Goal: Information Seeking & Learning: Understand process/instructions

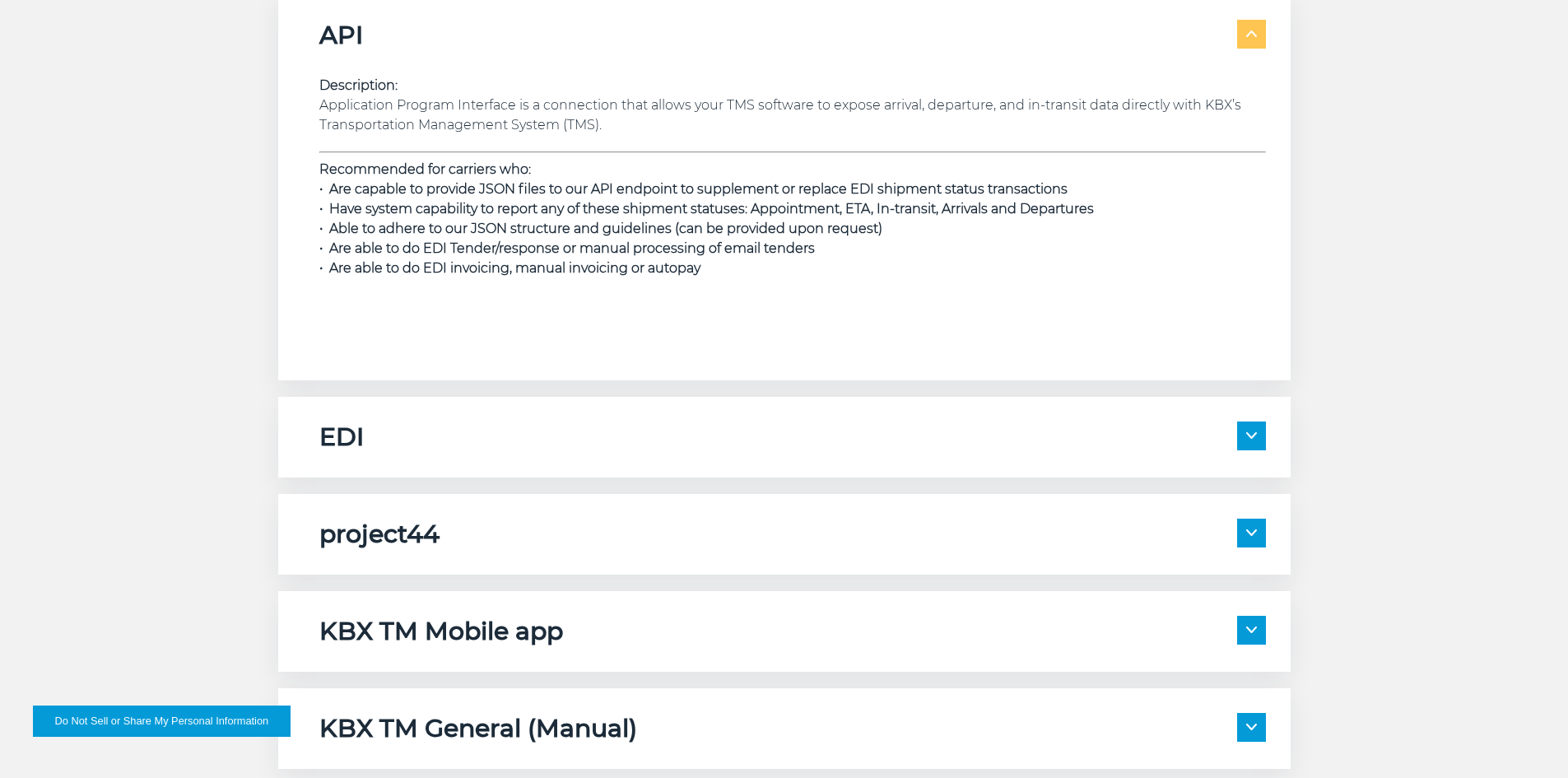
scroll to position [2469, 0]
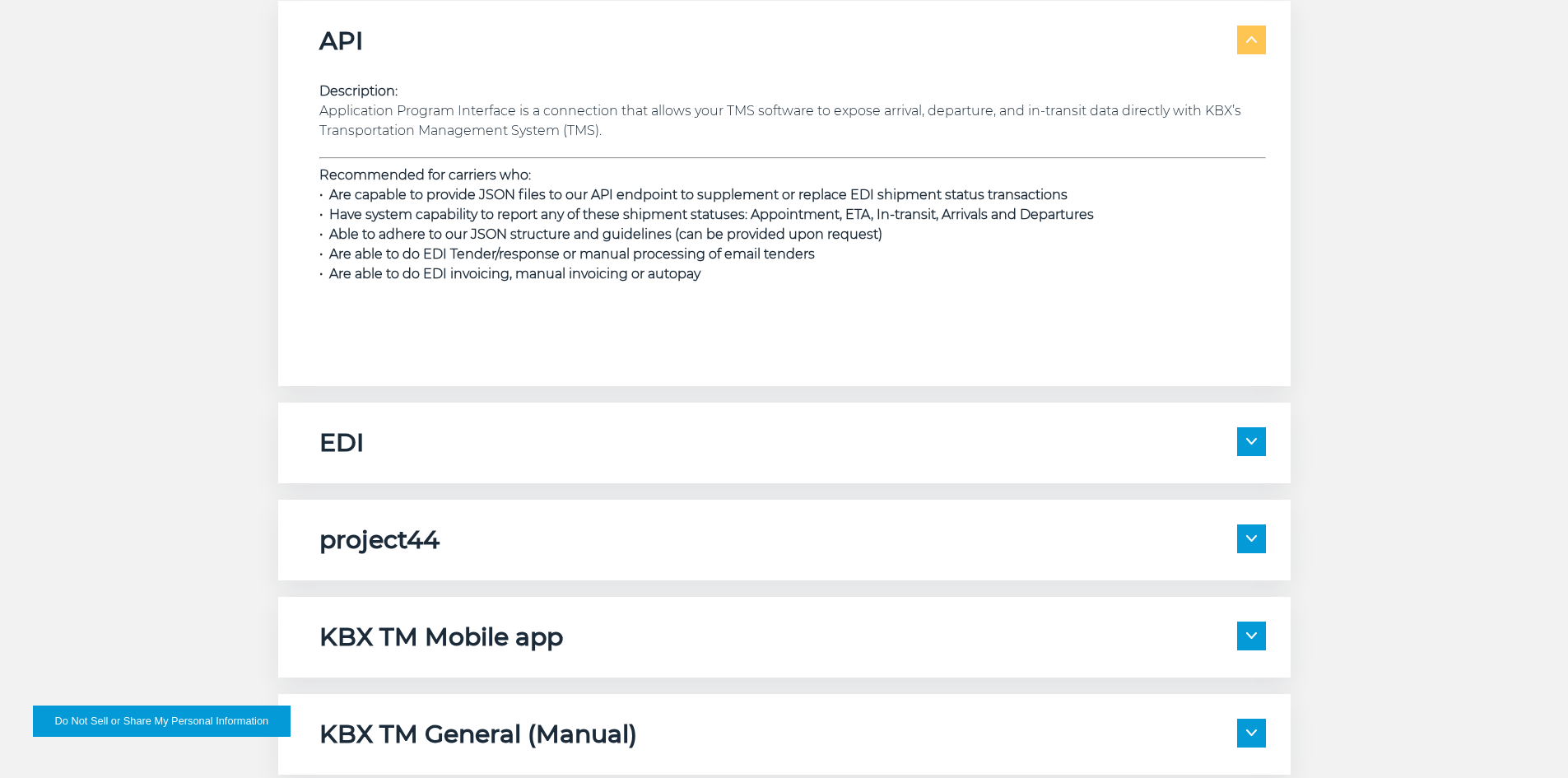
drag, startPoint x: 1242, startPoint y: 433, endPoint x: 1223, endPoint y: 437, distance: 19.4
click at [1242, 434] on span at bounding box center [1251, 441] width 29 height 29
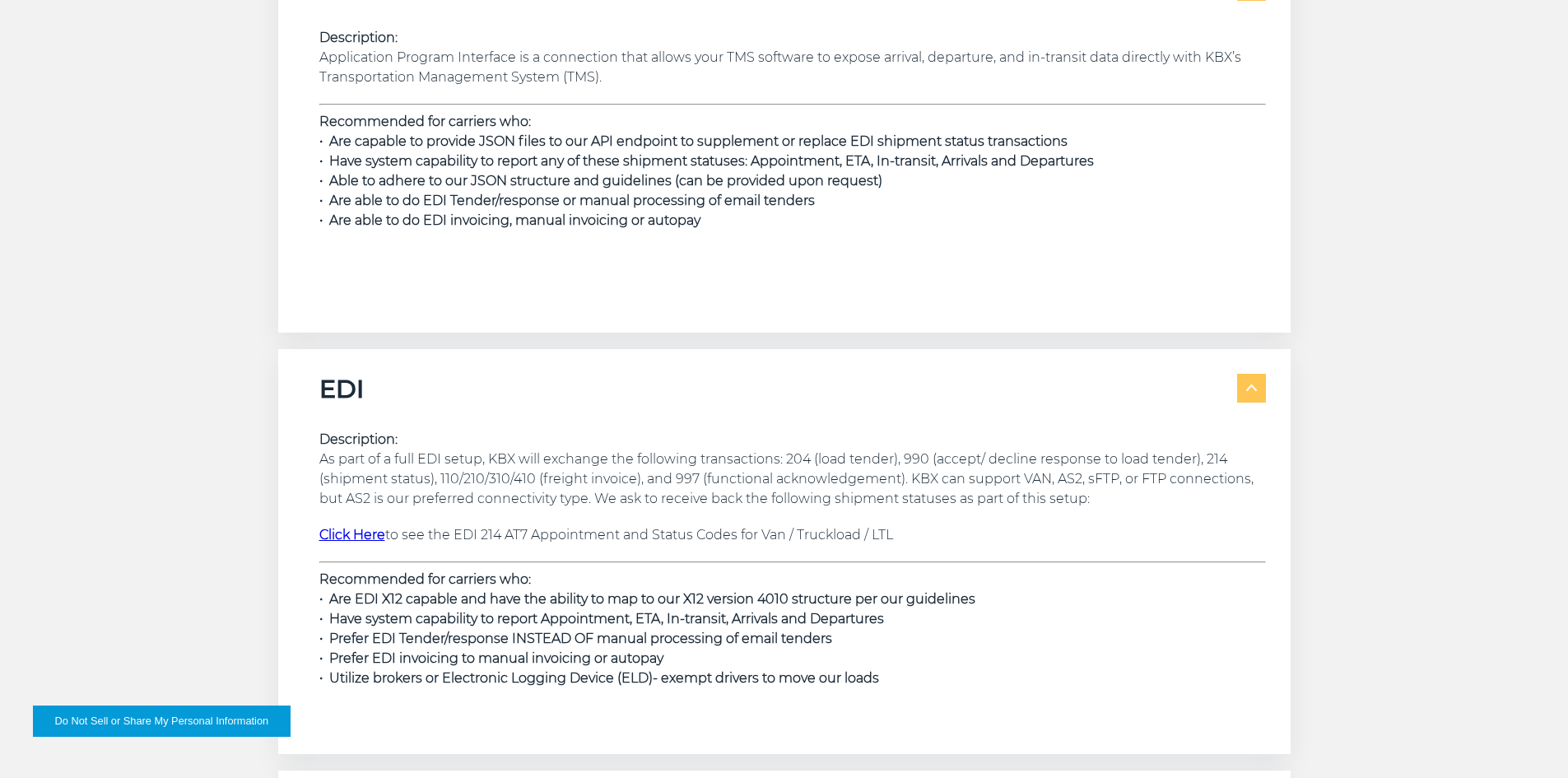
scroll to position [2551, 0]
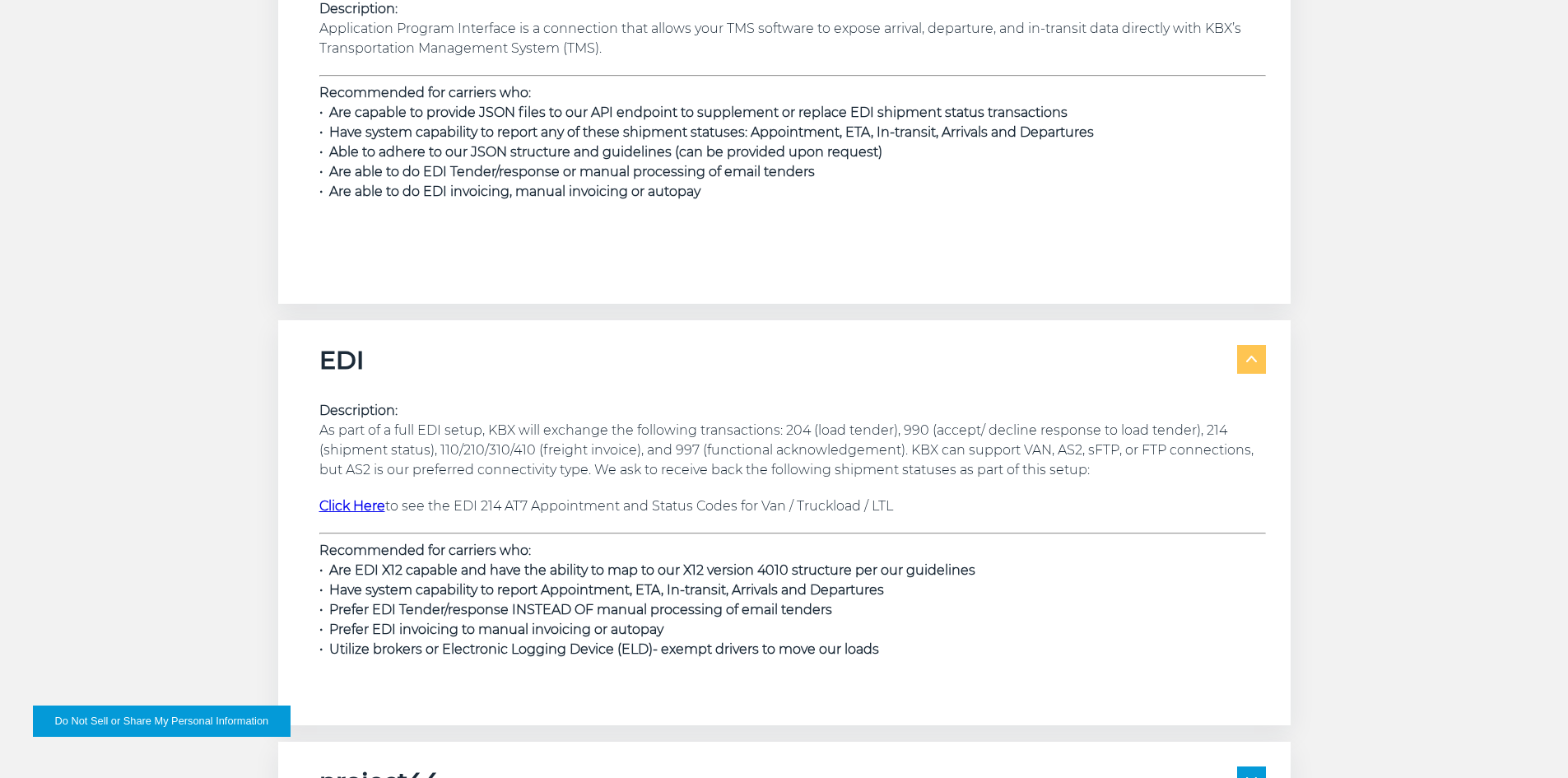
click at [1238, 353] on span at bounding box center [1251, 359] width 29 height 29
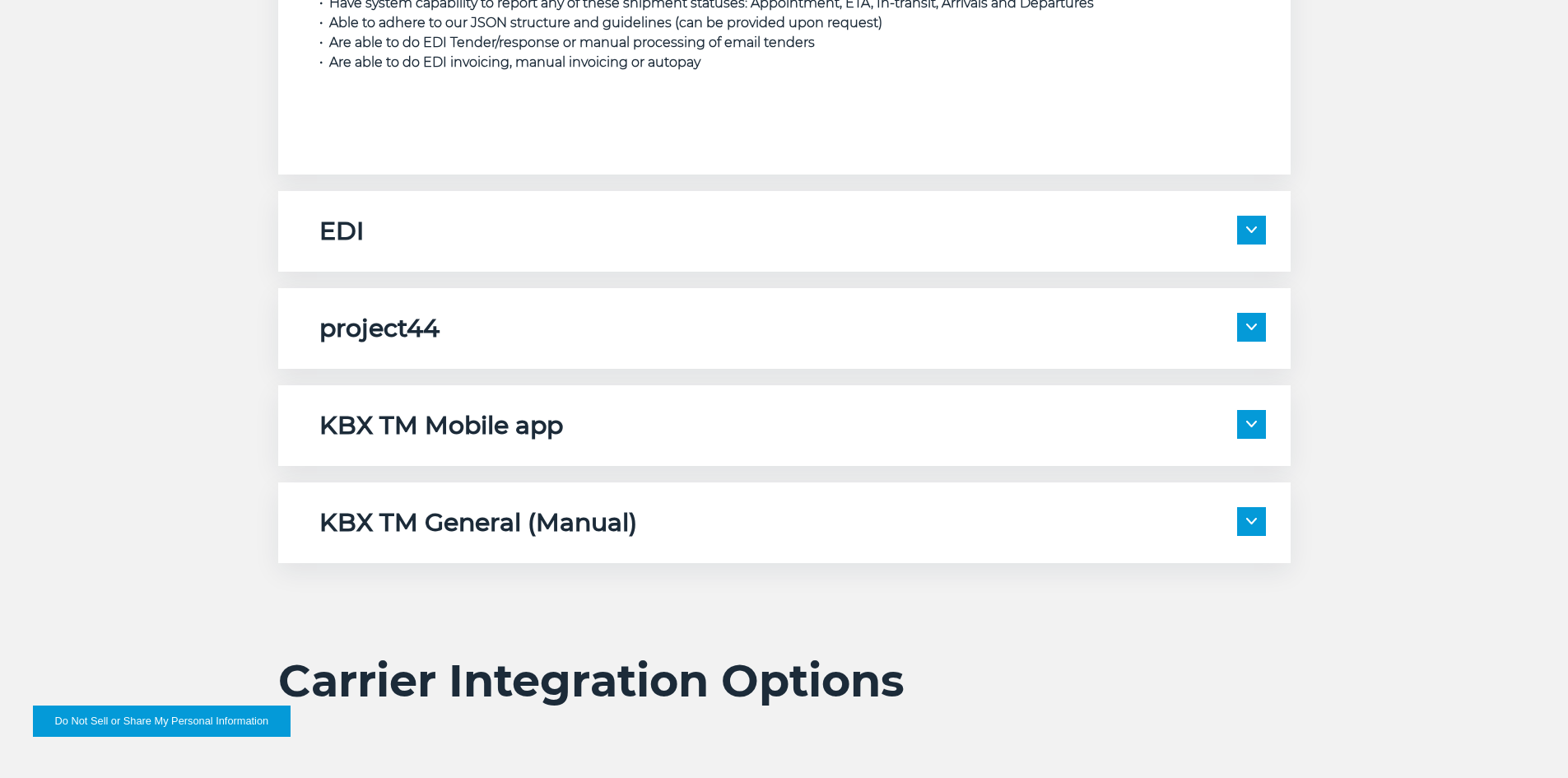
scroll to position [2716, 0]
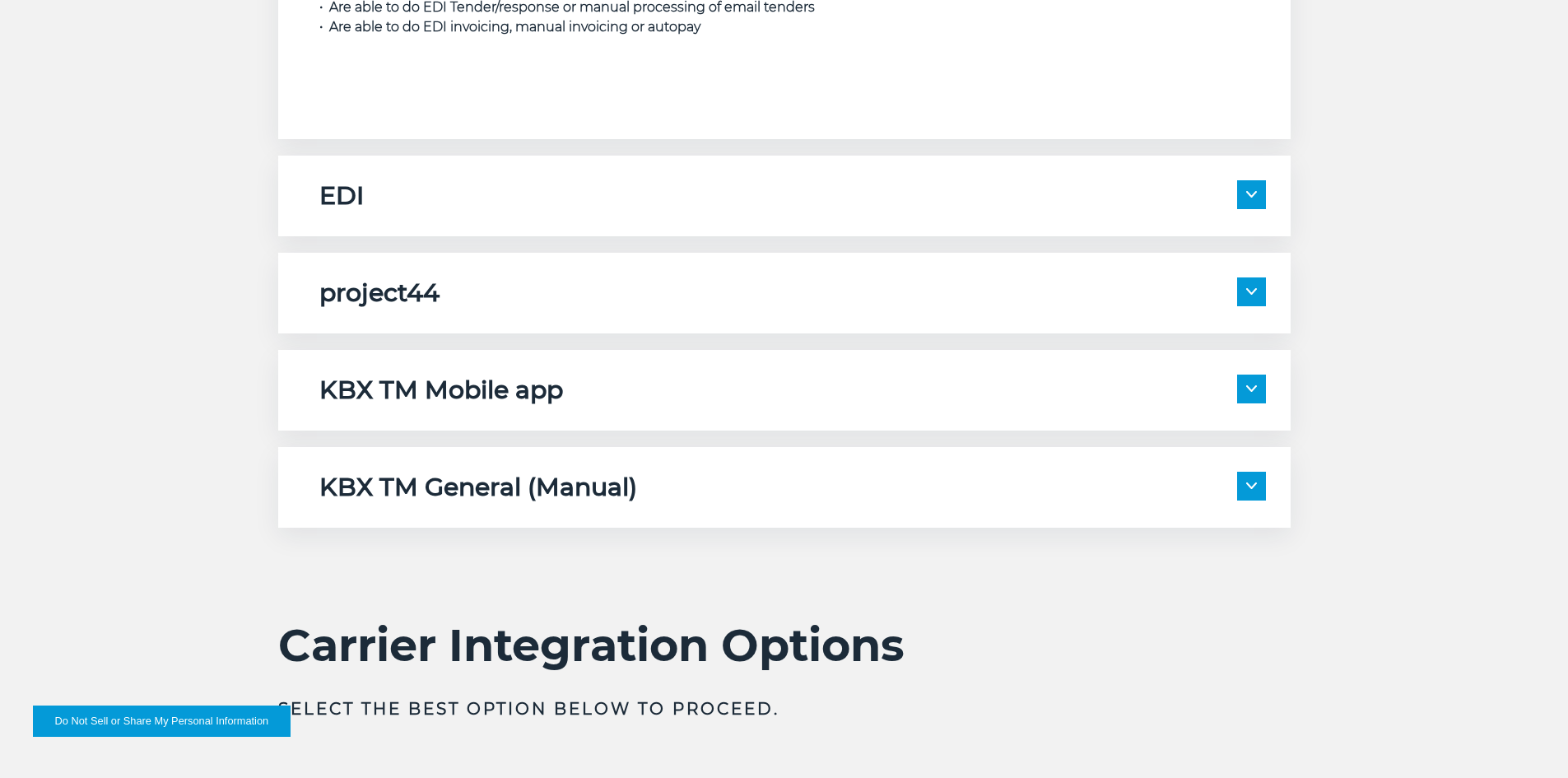
click at [1246, 388] on img at bounding box center [1251, 388] width 11 height 6
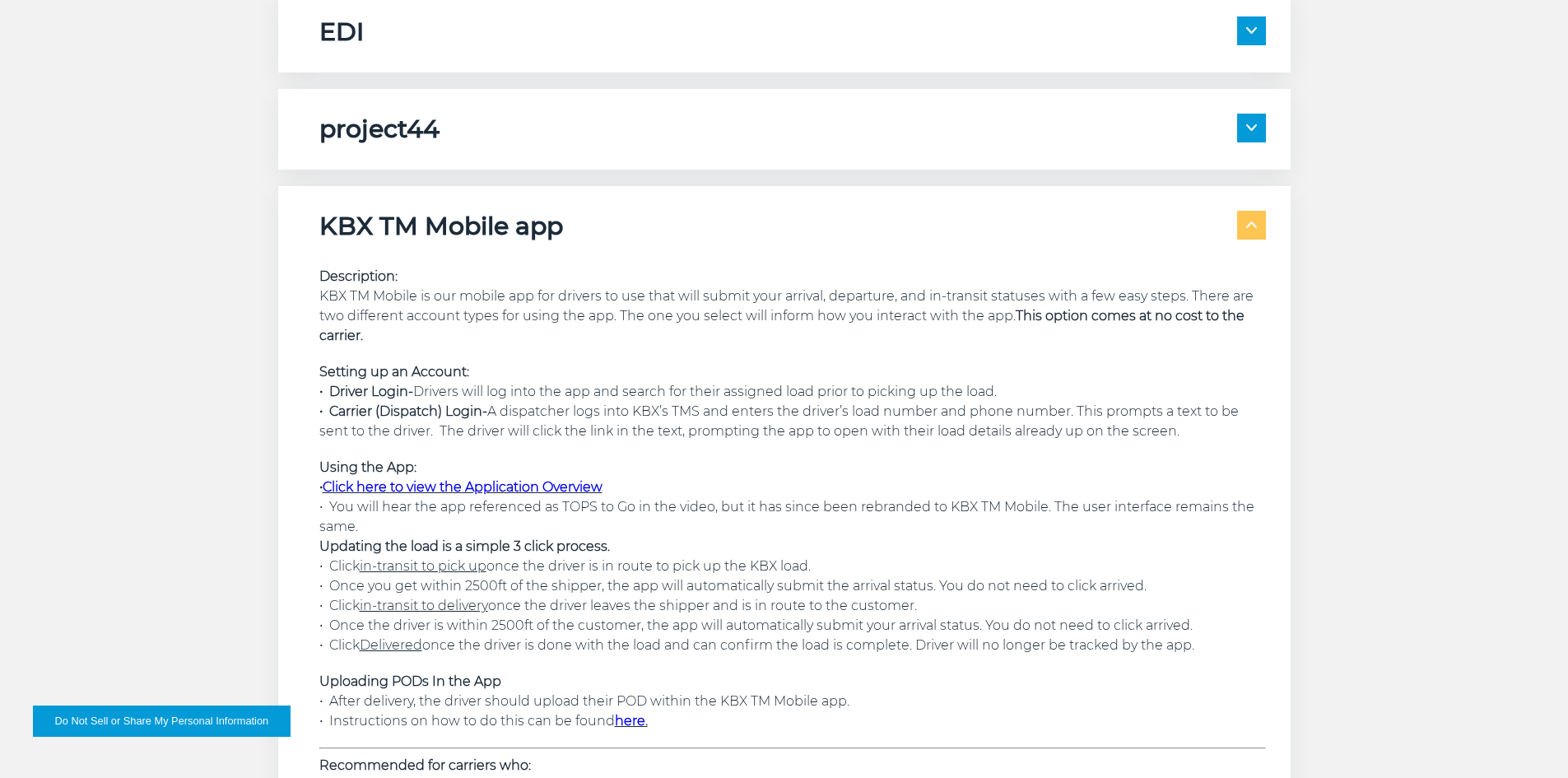
scroll to position [2880, 0]
click at [1254, 225] on img at bounding box center [1251, 224] width 11 height 6
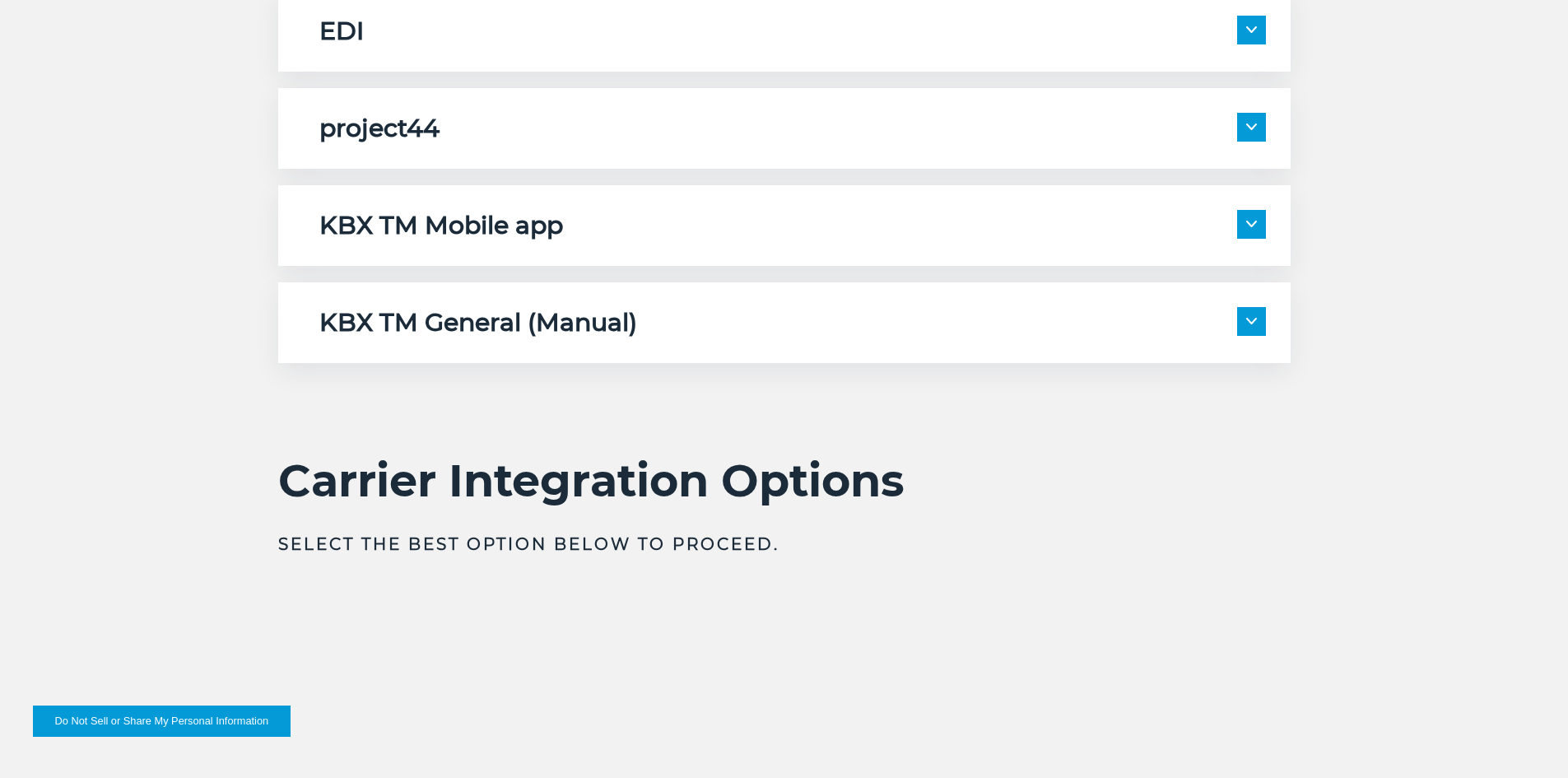
click at [1258, 225] on span at bounding box center [1251, 224] width 29 height 29
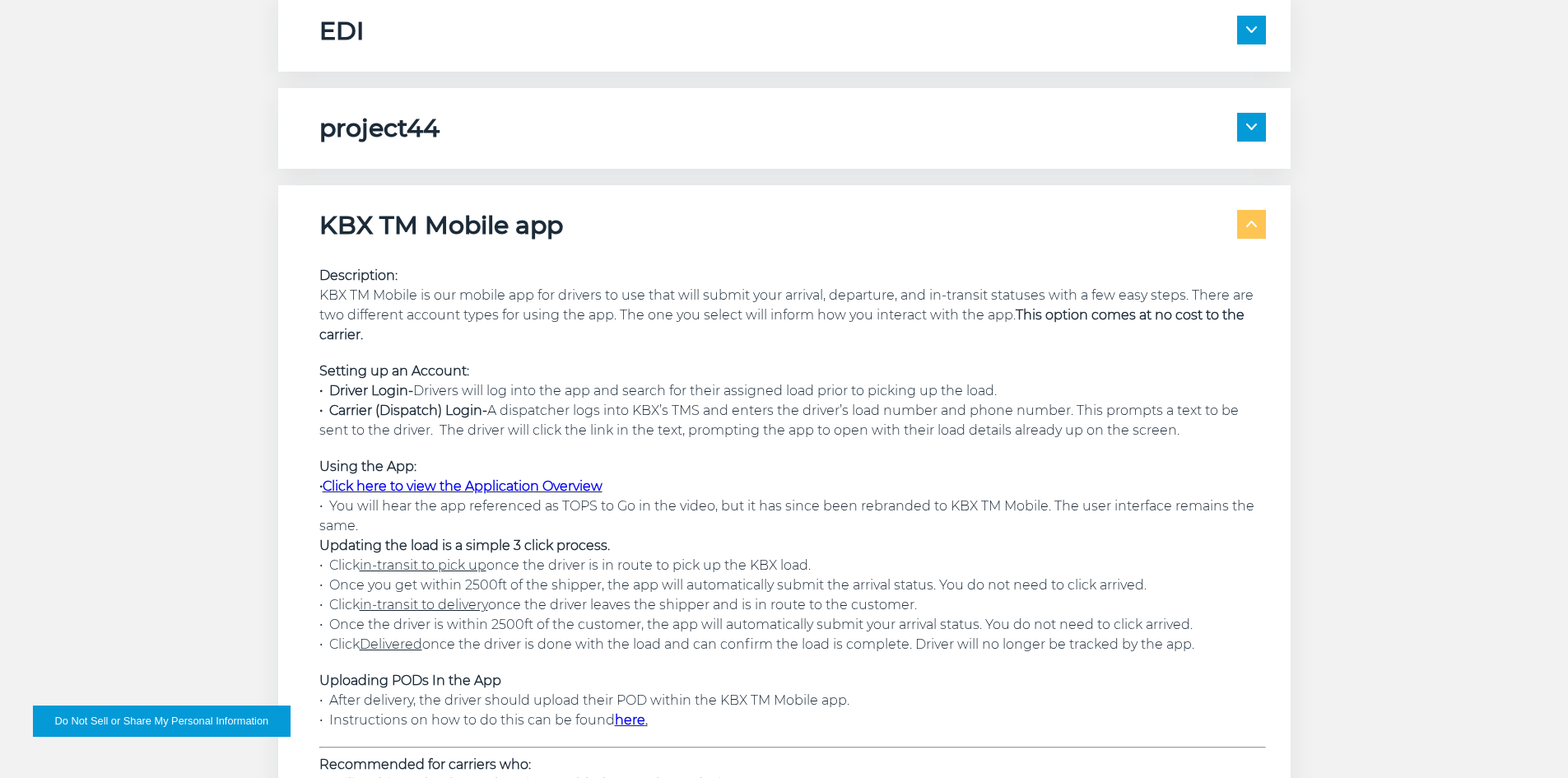
drag, startPoint x: 1249, startPoint y: 232, endPoint x: 1134, endPoint y: 247, distance: 116.0
click at [1249, 232] on span at bounding box center [1251, 224] width 29 height 29
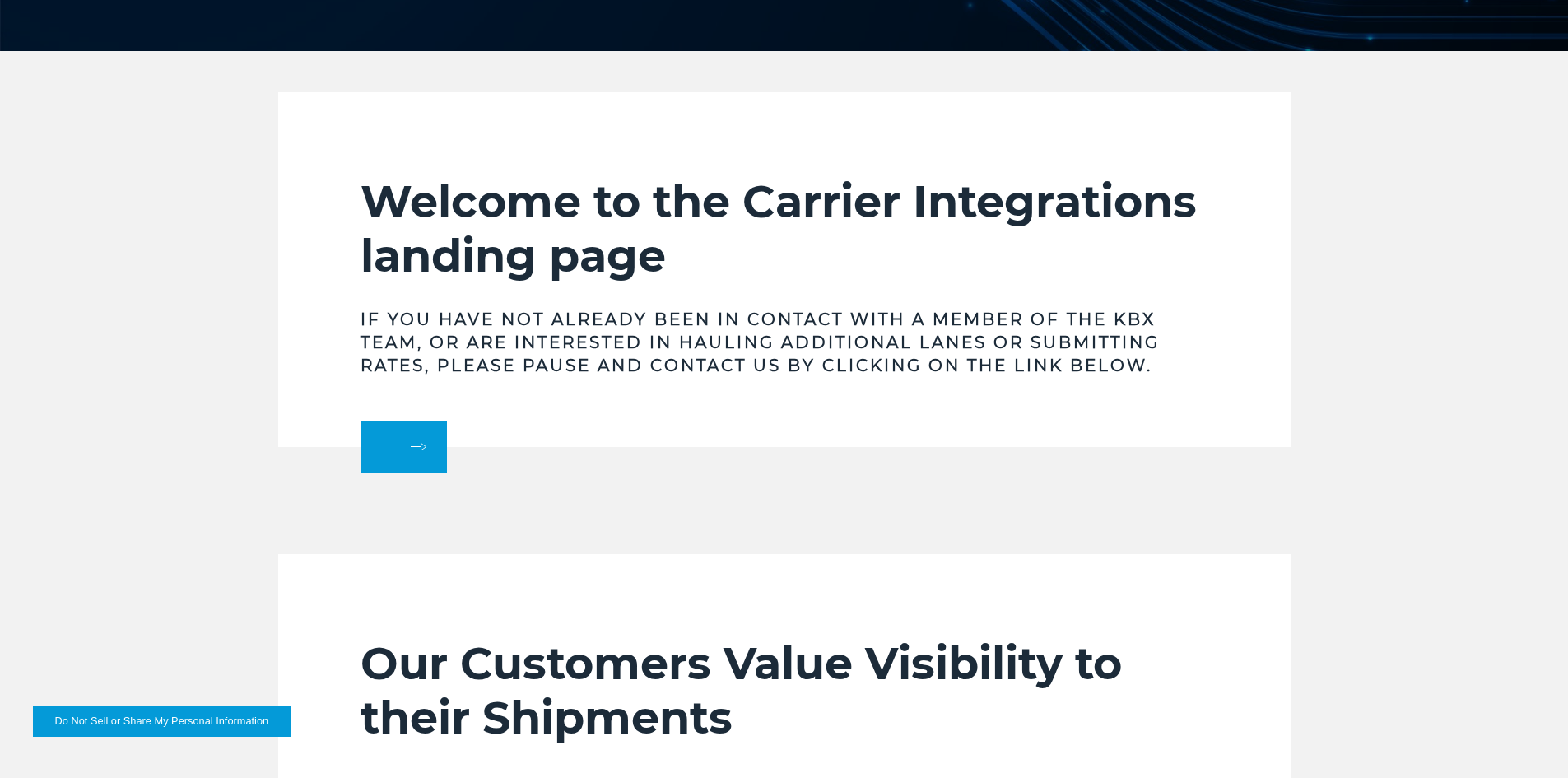
scroll to position [411, 0]
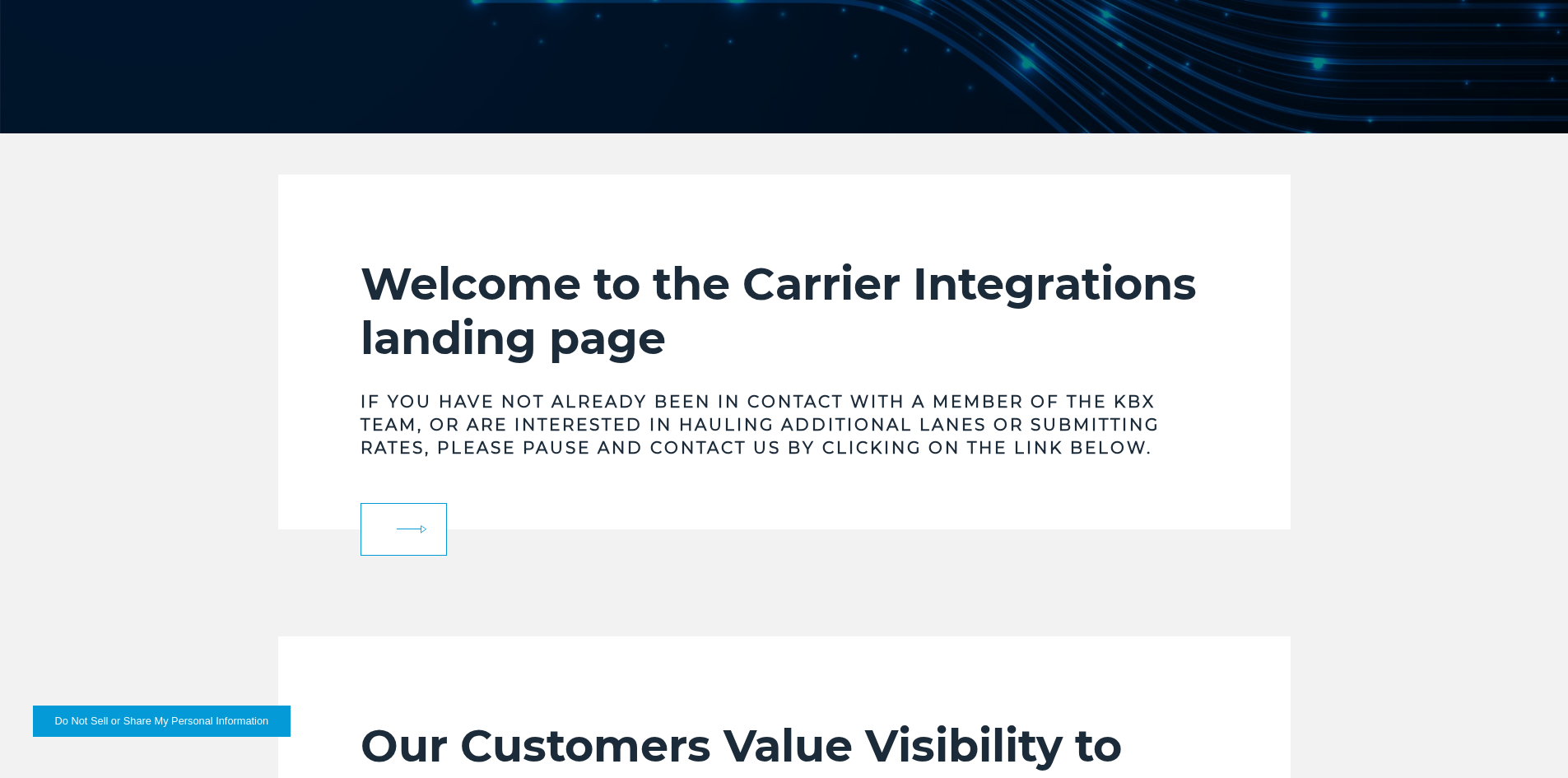
click at [417, 534] on link at bounding box center [404, 529] width 87 height 53
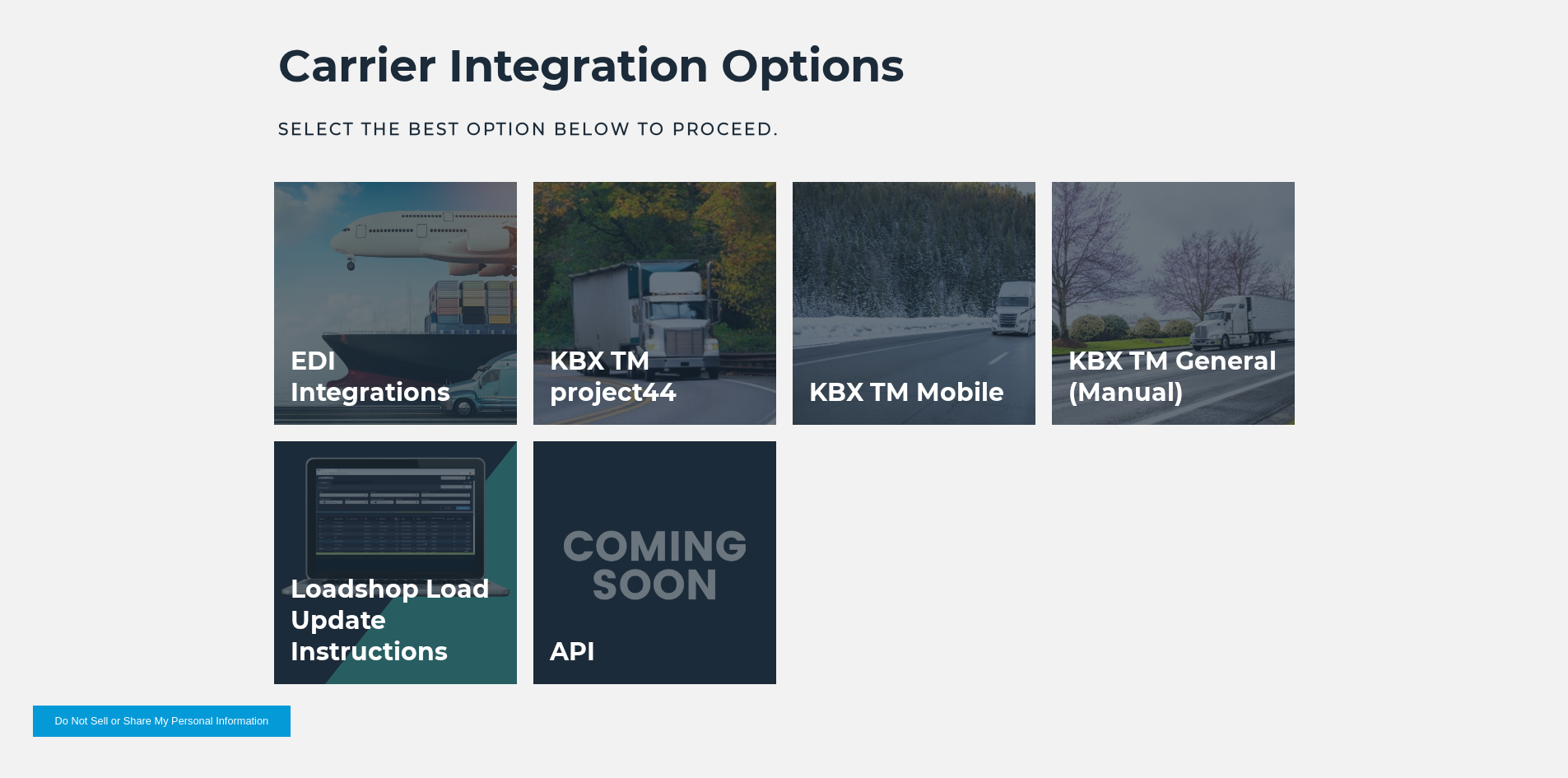
scroll to position [3294, 0]
click at [947, 364] on h3 "KBX TM Mobile" at bounding box center [906, 393] width 228 height 64
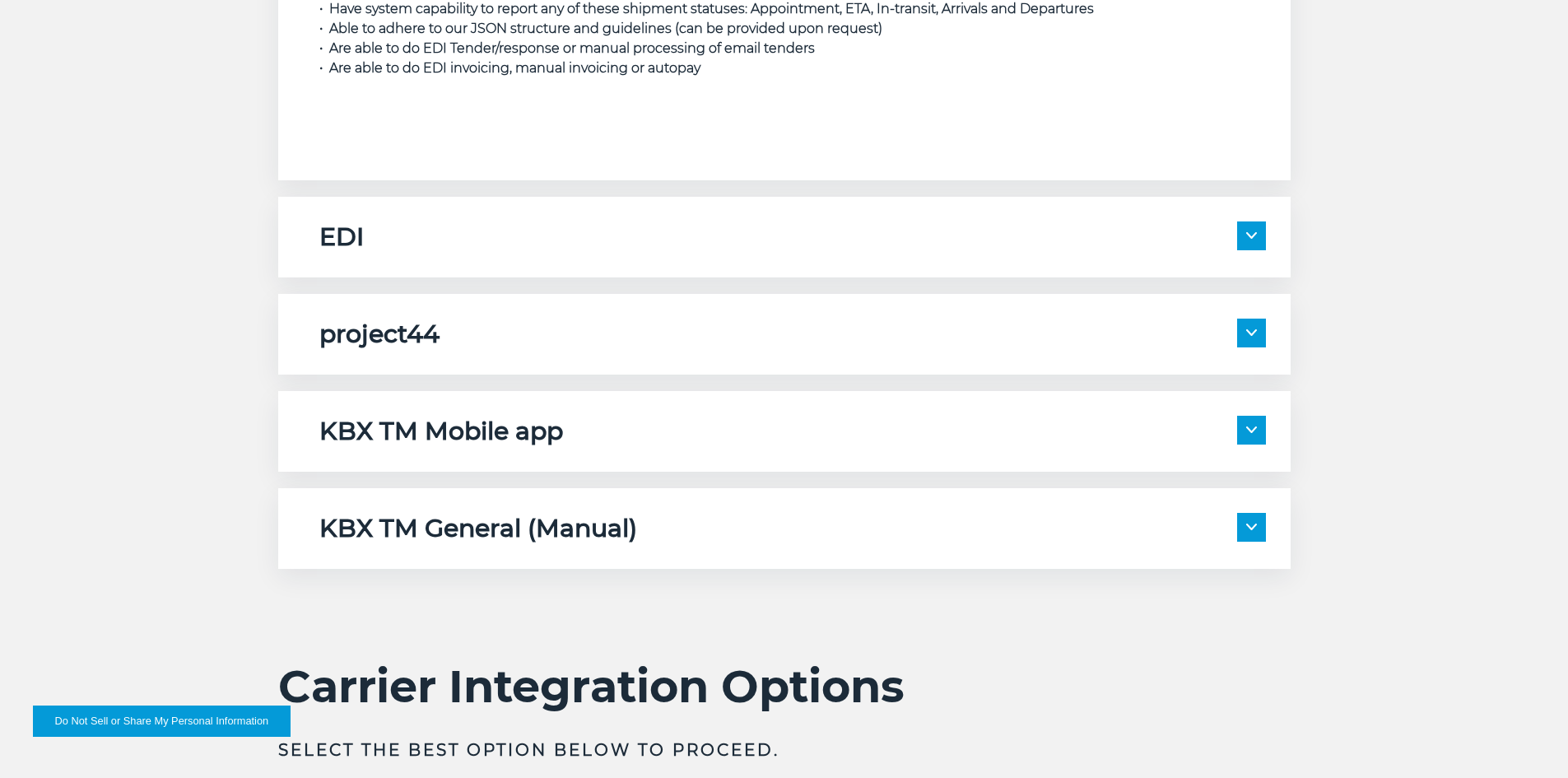
scroll to position [2801, 0]
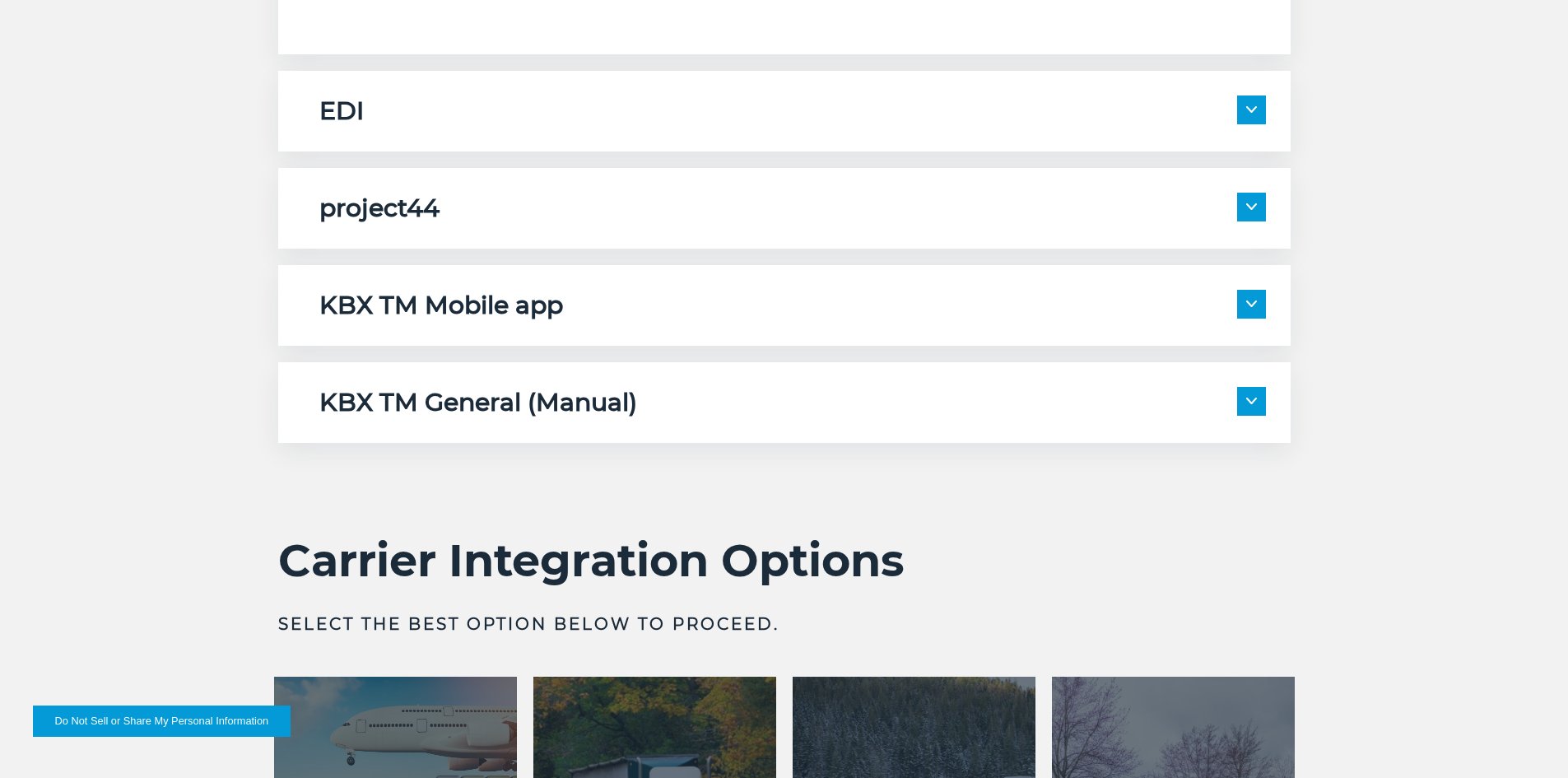
click at [1245, 298] on span at bounding box center [1251, 304] width 29 height 29
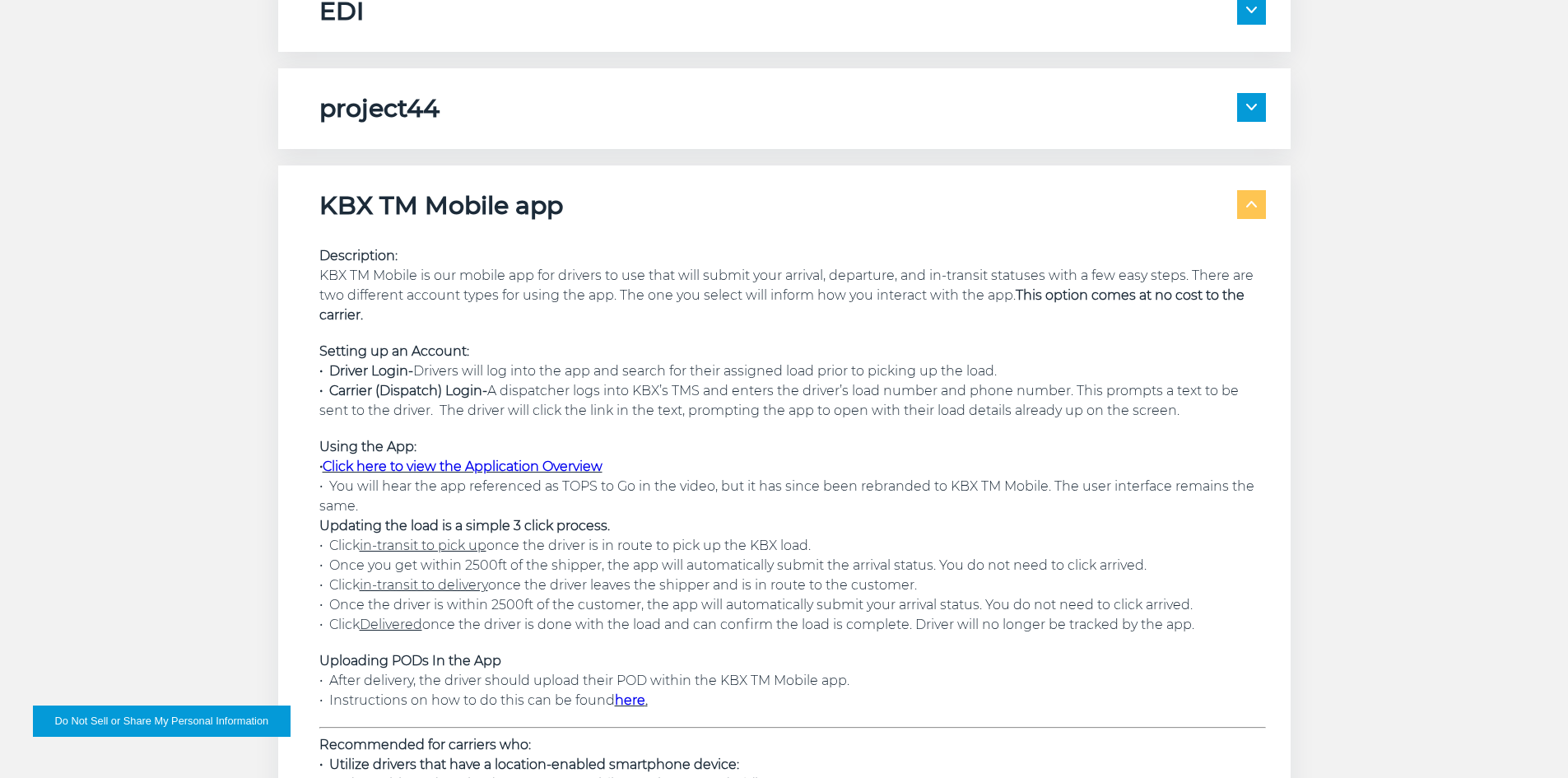
scroll to position [2883, 0]
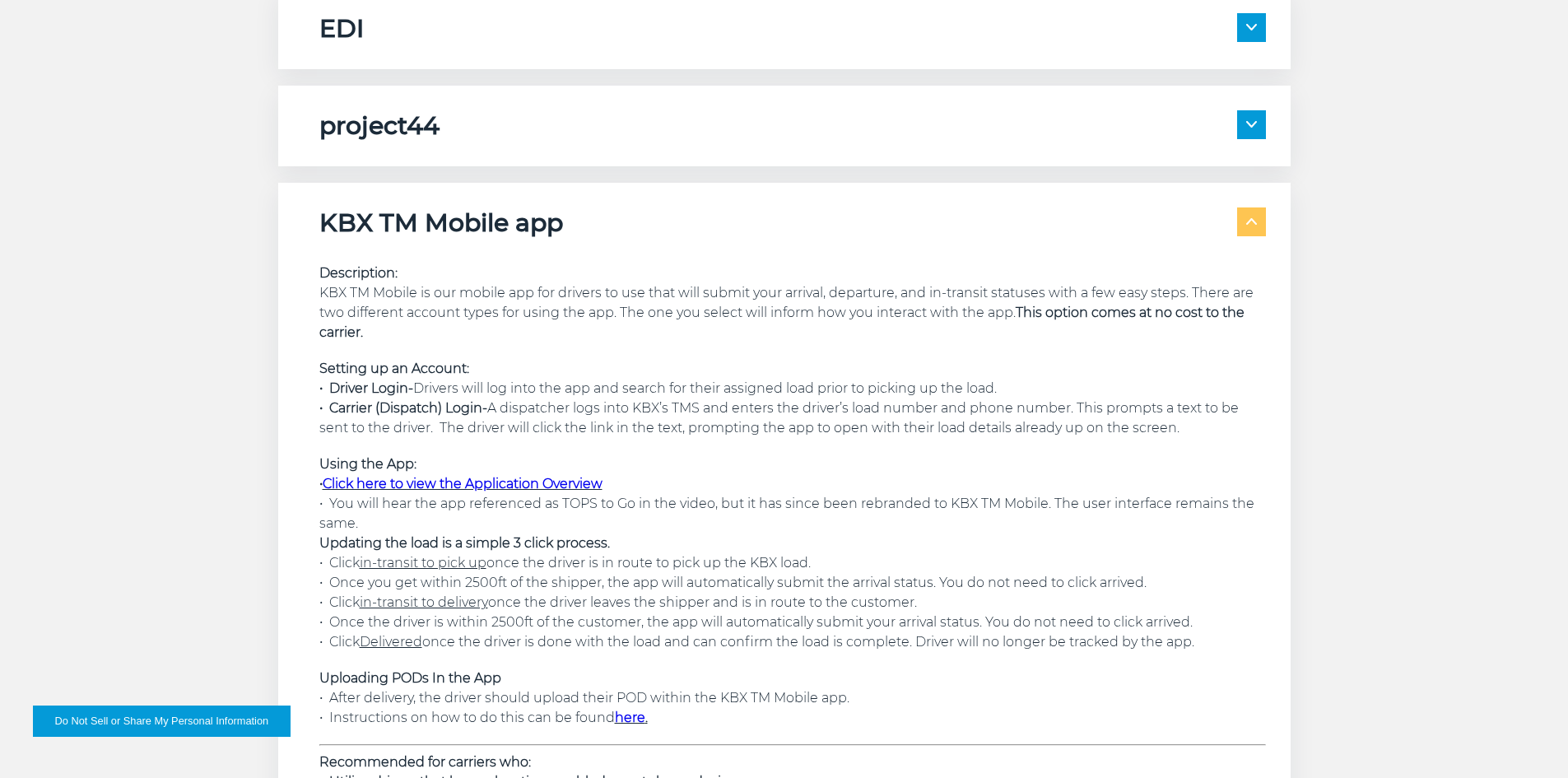
click at [1246, 215] on span at bounding box center [1251, 221] width 29 height 29
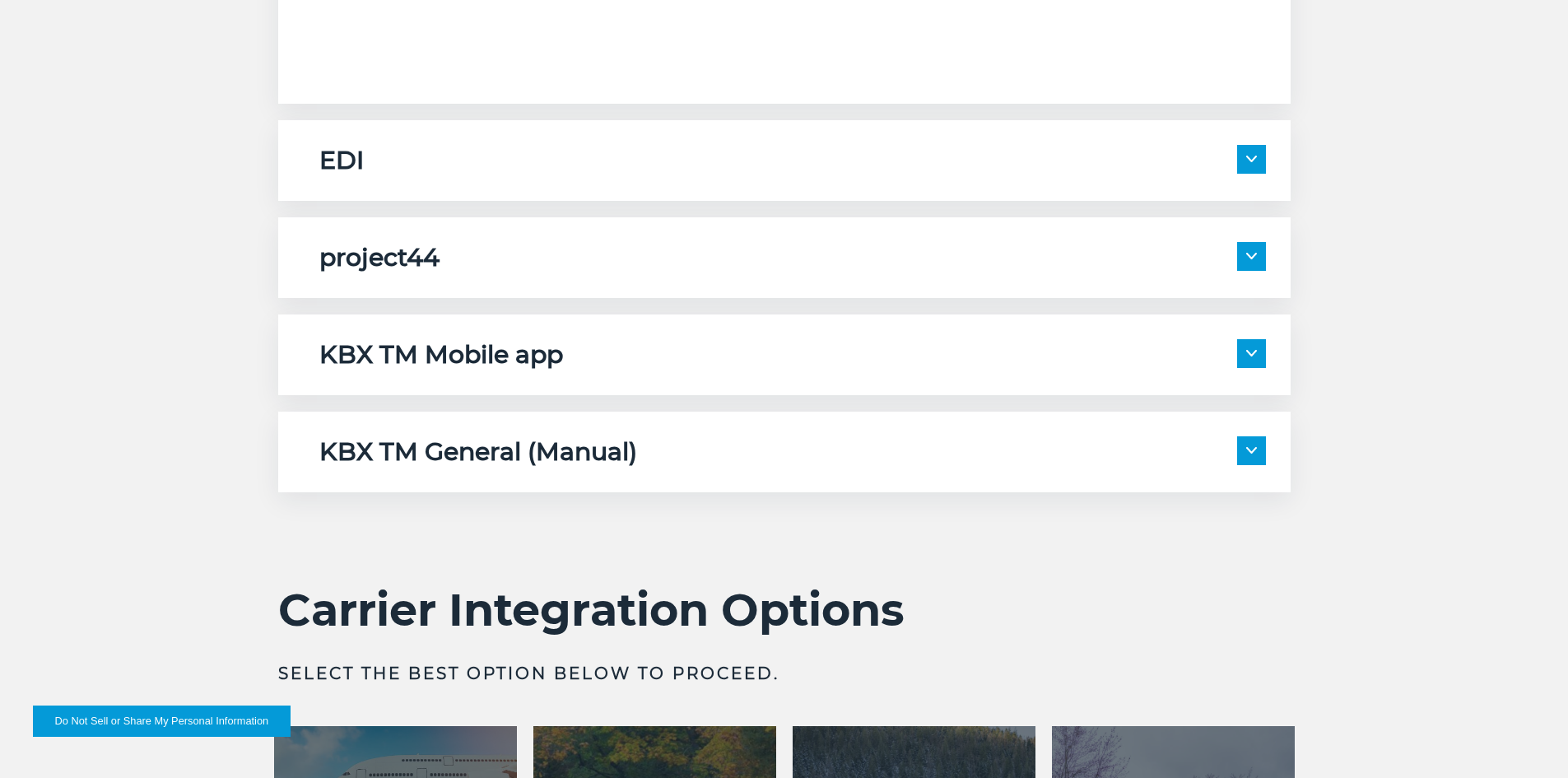
scroll to position [2718, 0]
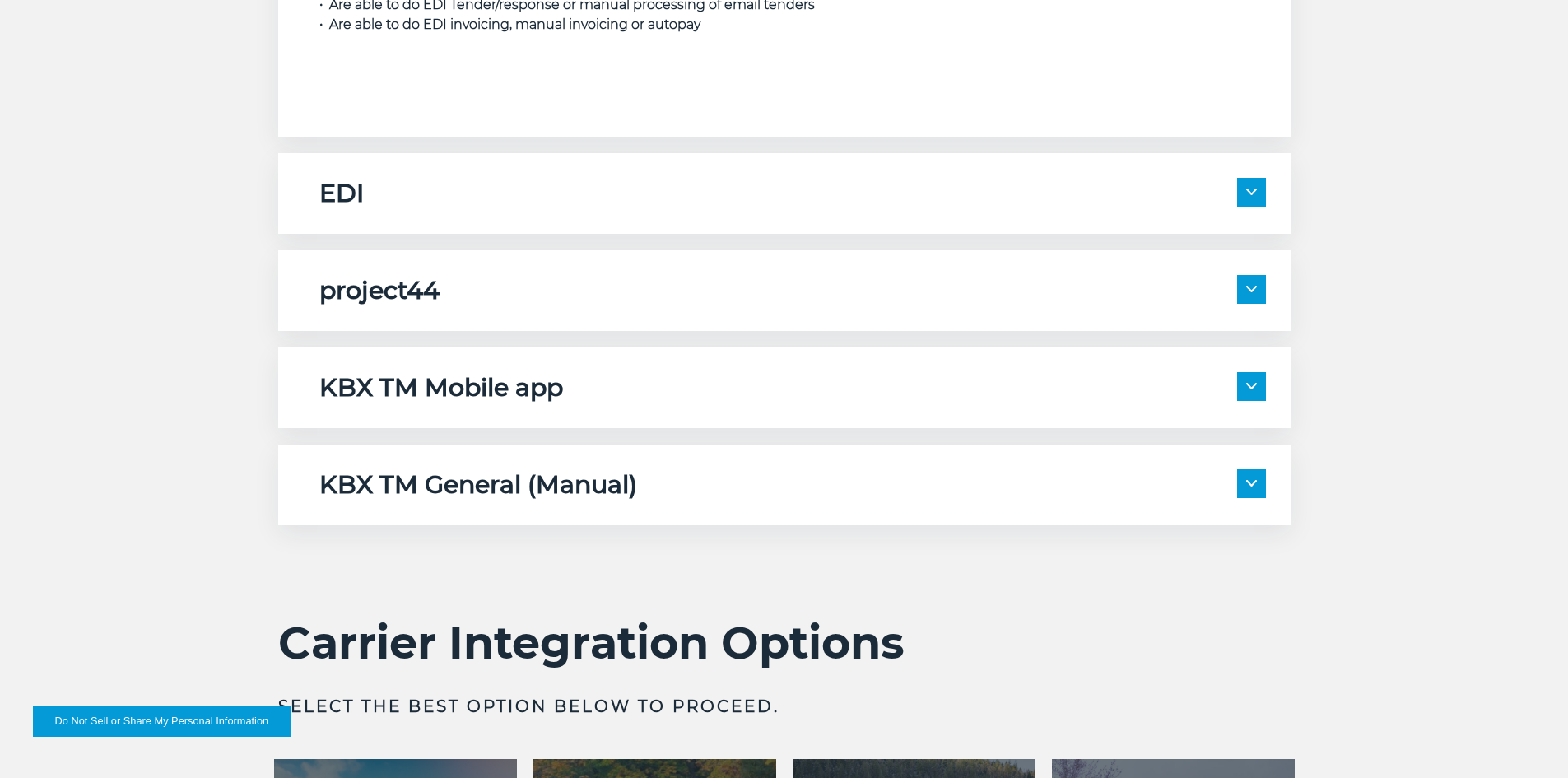
click at [1255, 286] on img at bounding box center [1251, 288] width 11 height 6
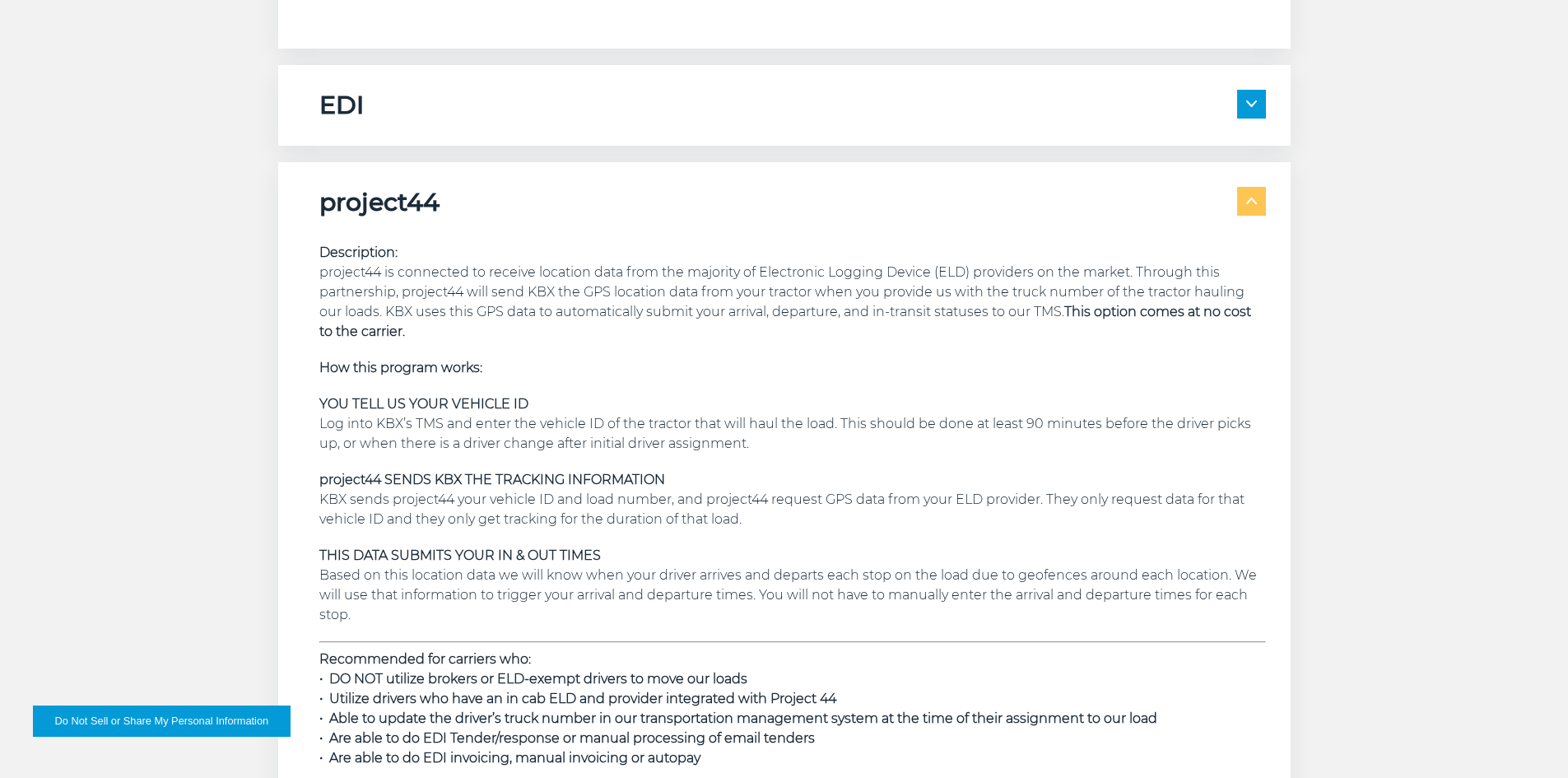
scroll to position [2801, 0]
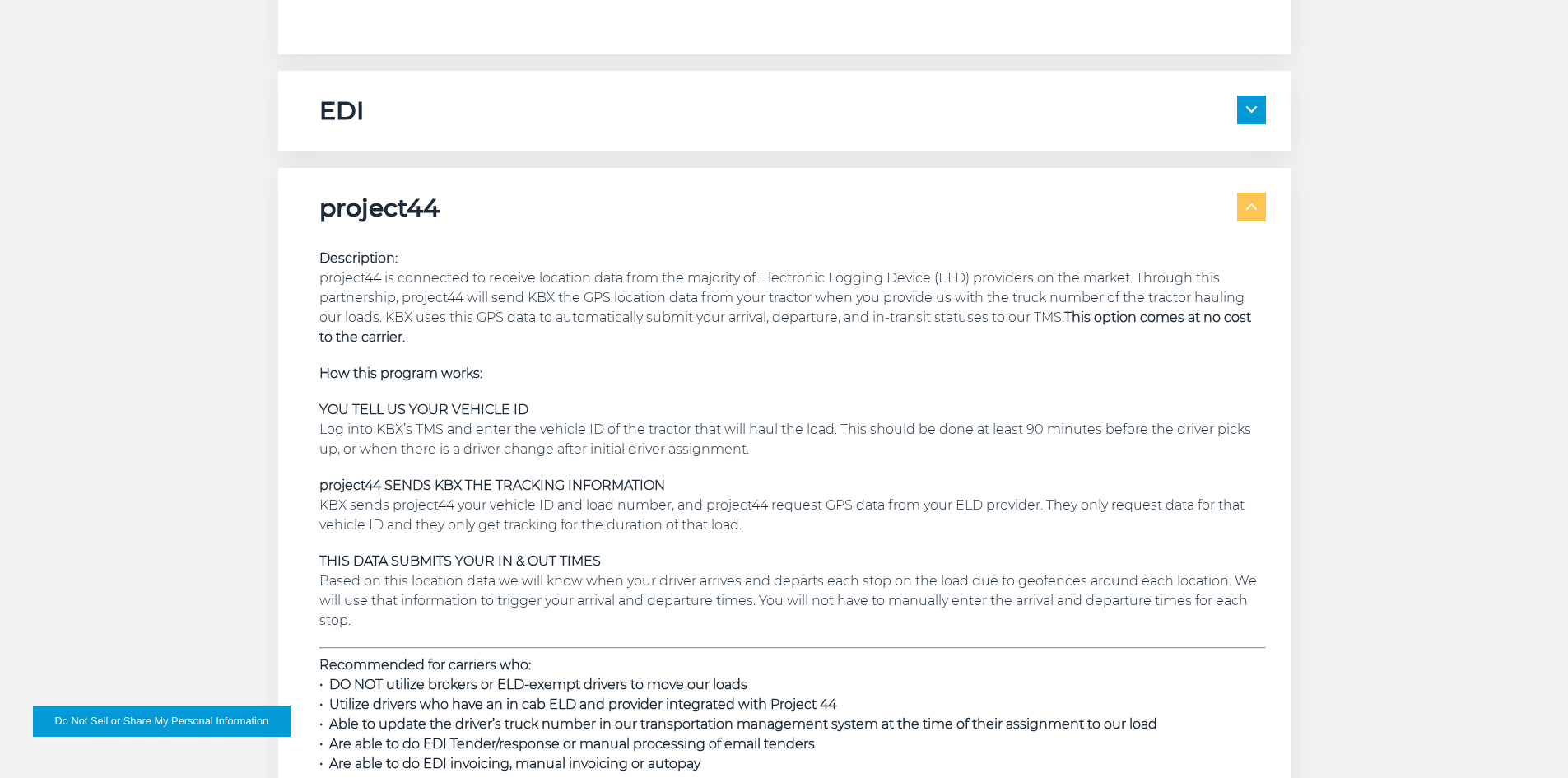
click at [1259, 212] on span at bounding box center [1251, 206] width 29 height 29
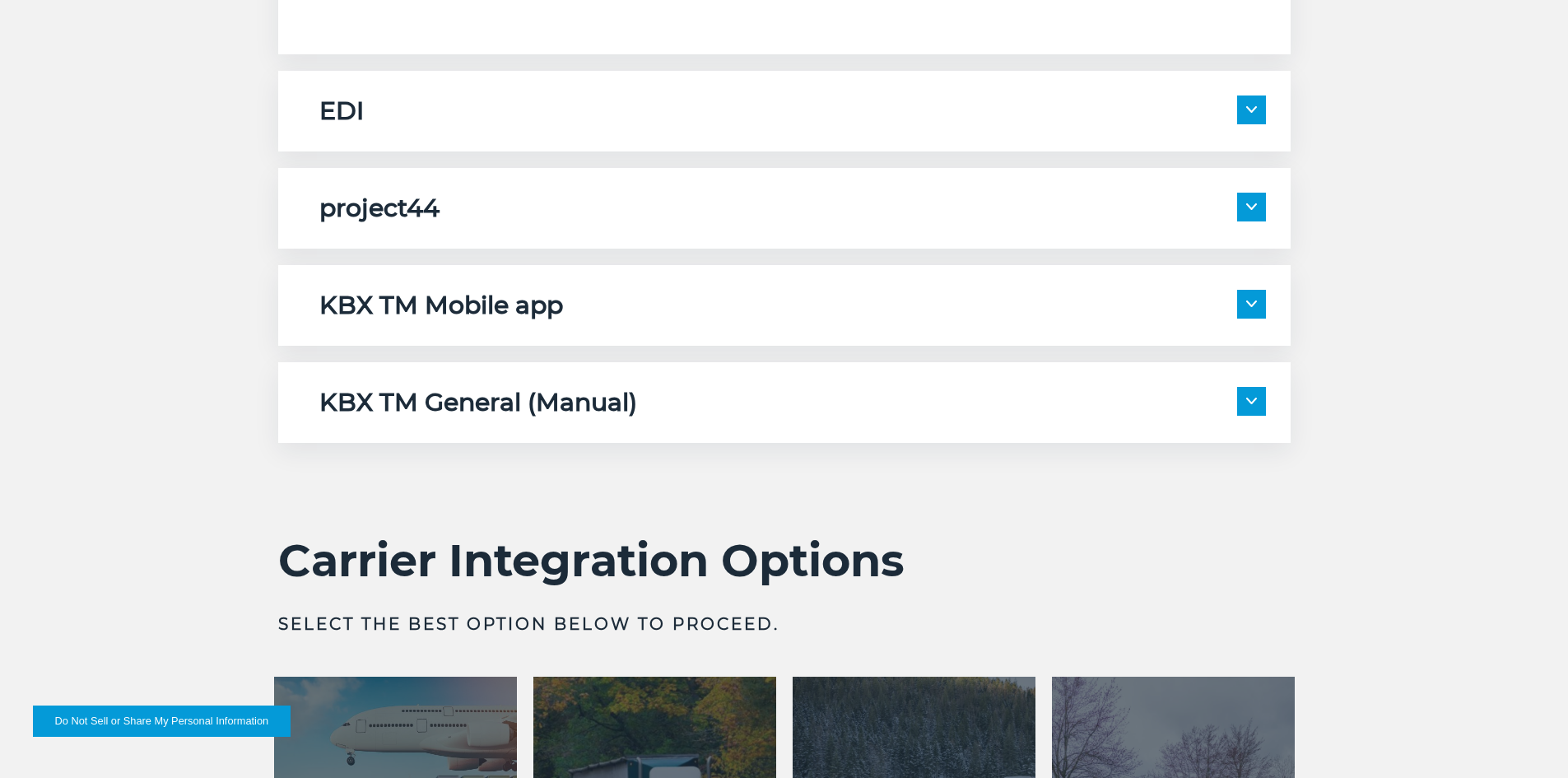
click at [1261, 113] on span at bounding box center [1251, 109] width 29 height 29
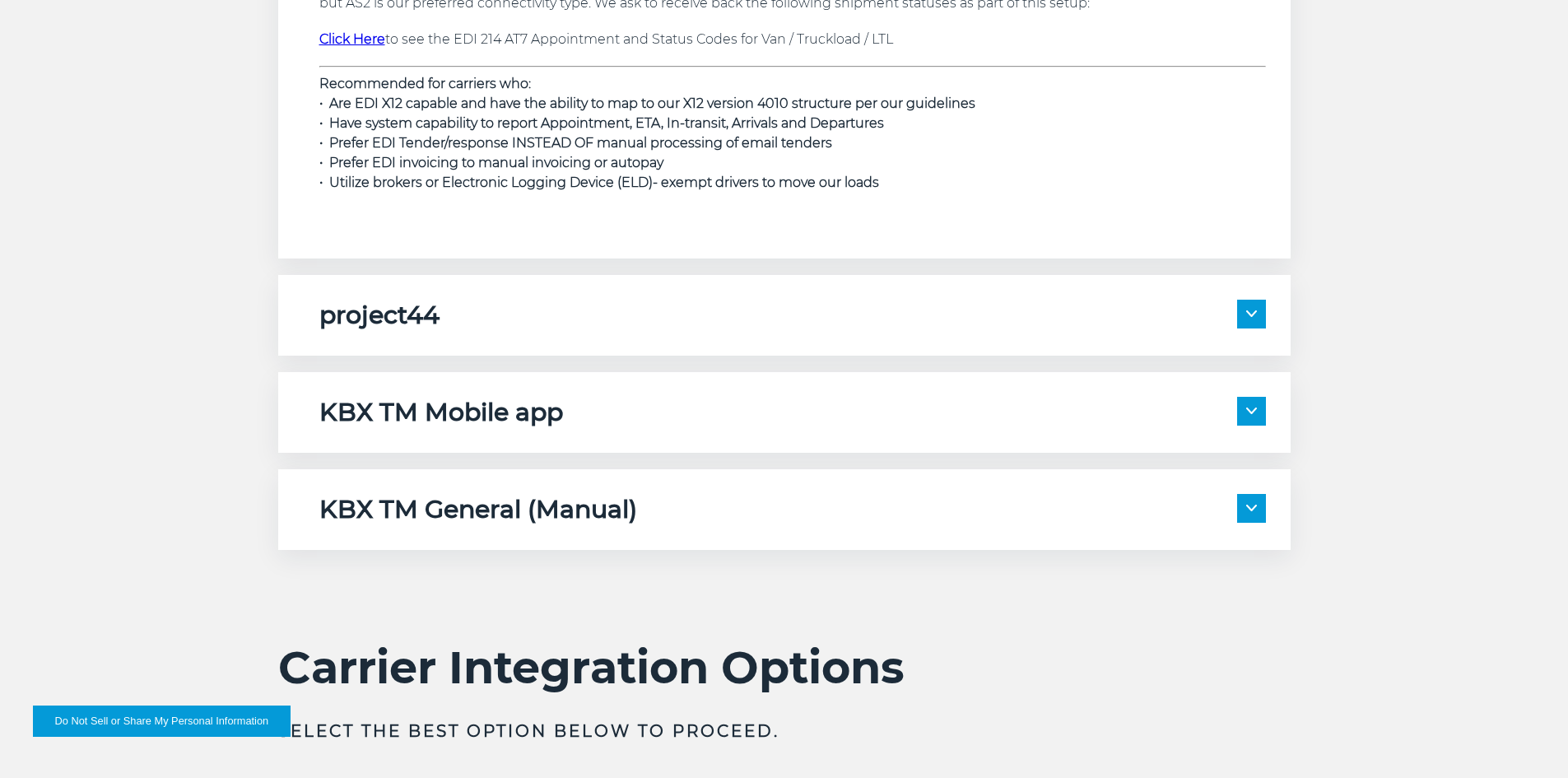
scroll to position [3047, 0]
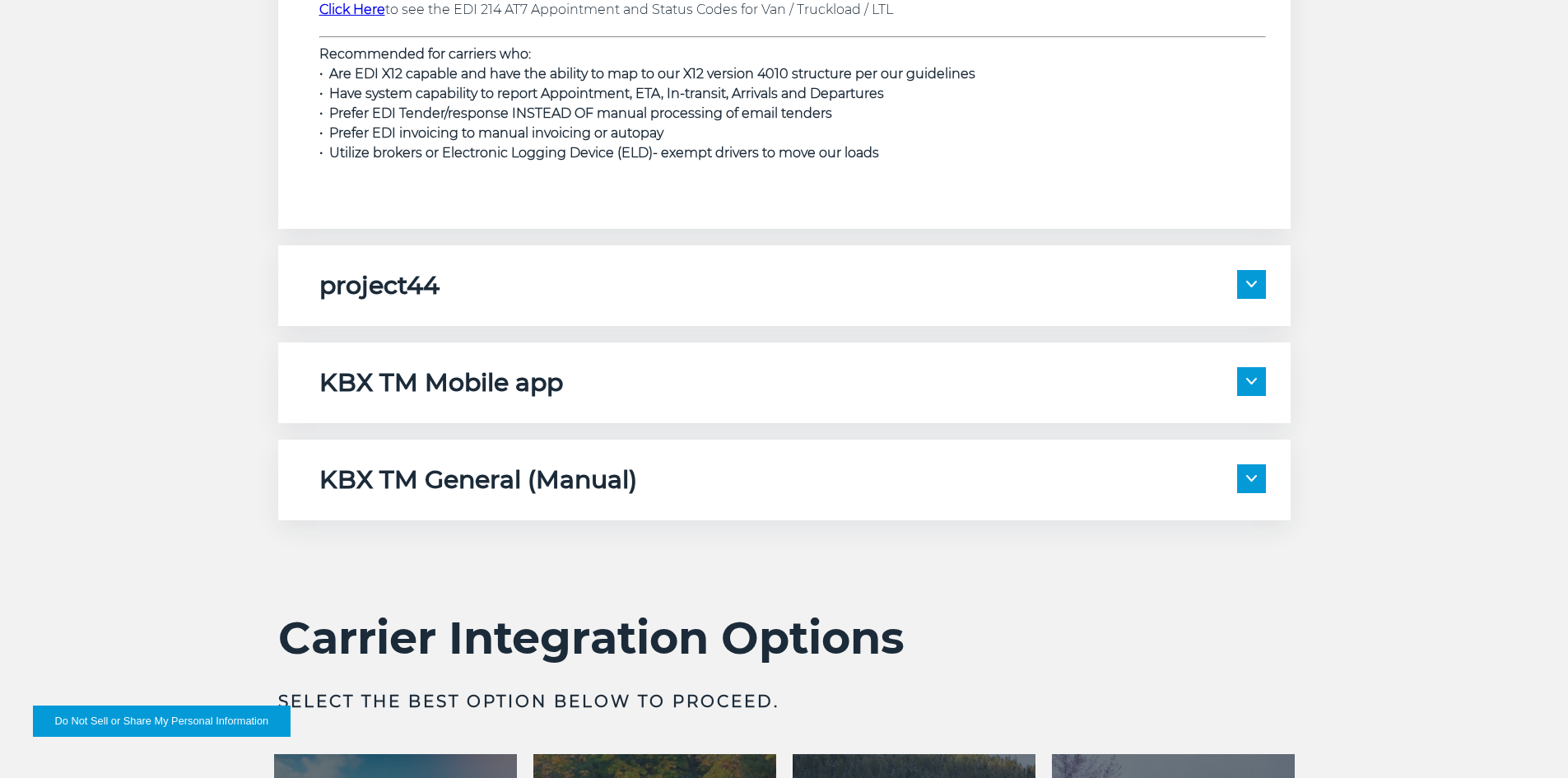
drag, startPoint x: 1245, startPoint y: 479, endPoint x: 1149, endPoint y: 484, distance: 96.1
click at [1245, 479] on span at bounding box center [1251, 478] width 29 height 29
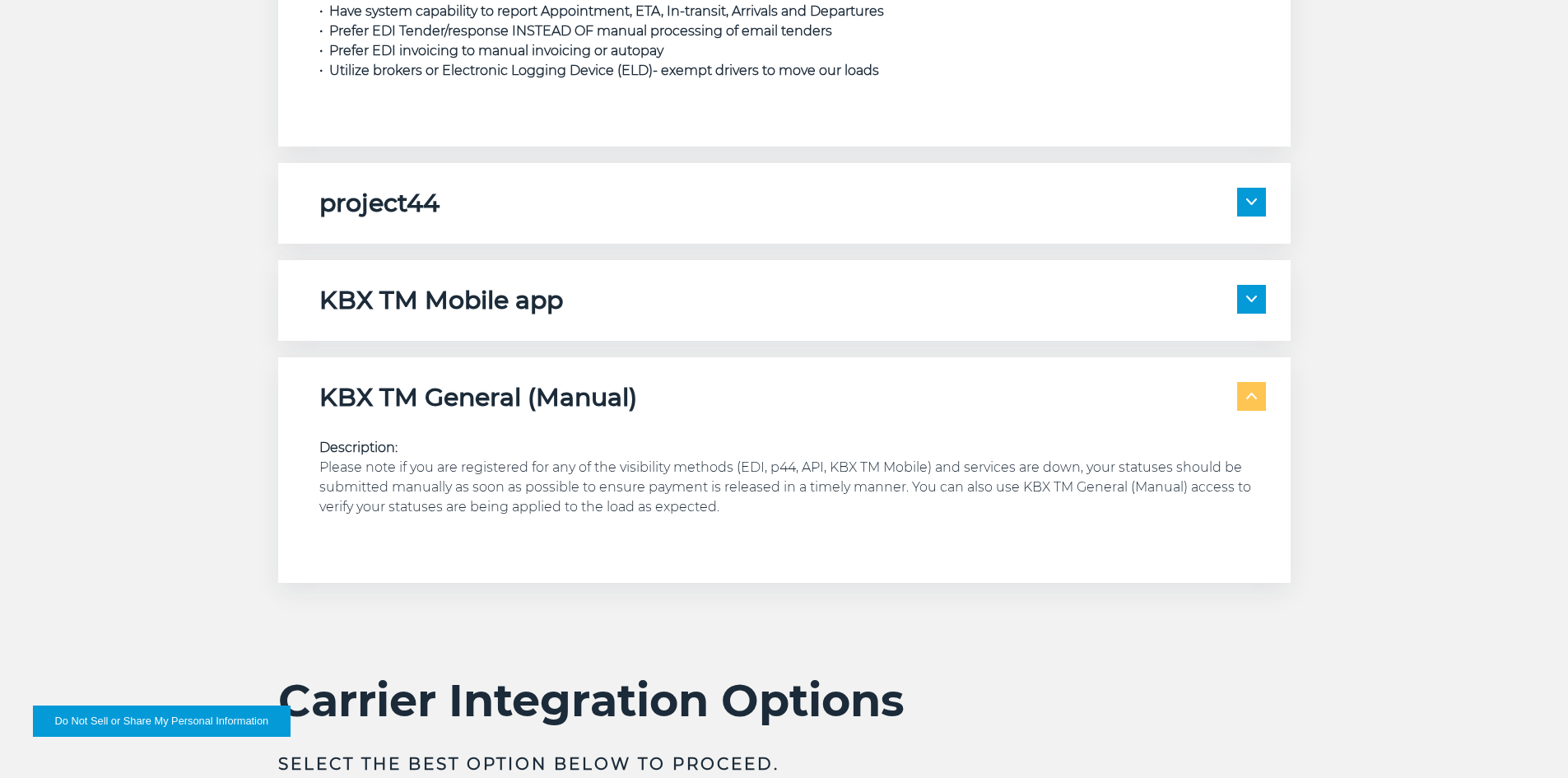
scroll to position [3212, 0]
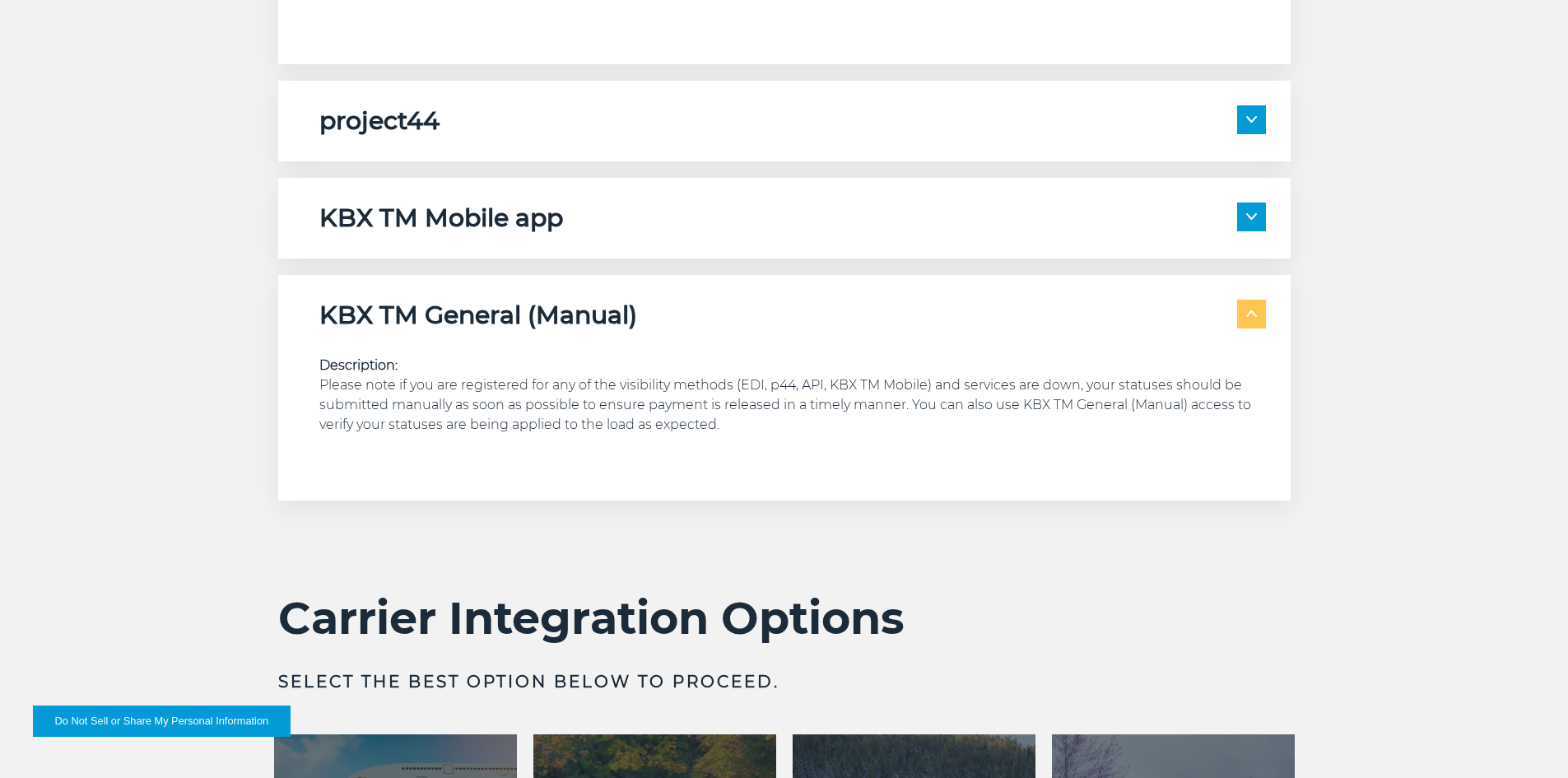
click at [1253, 326] on span at bounding box center [1251, 313] width 29 height 29
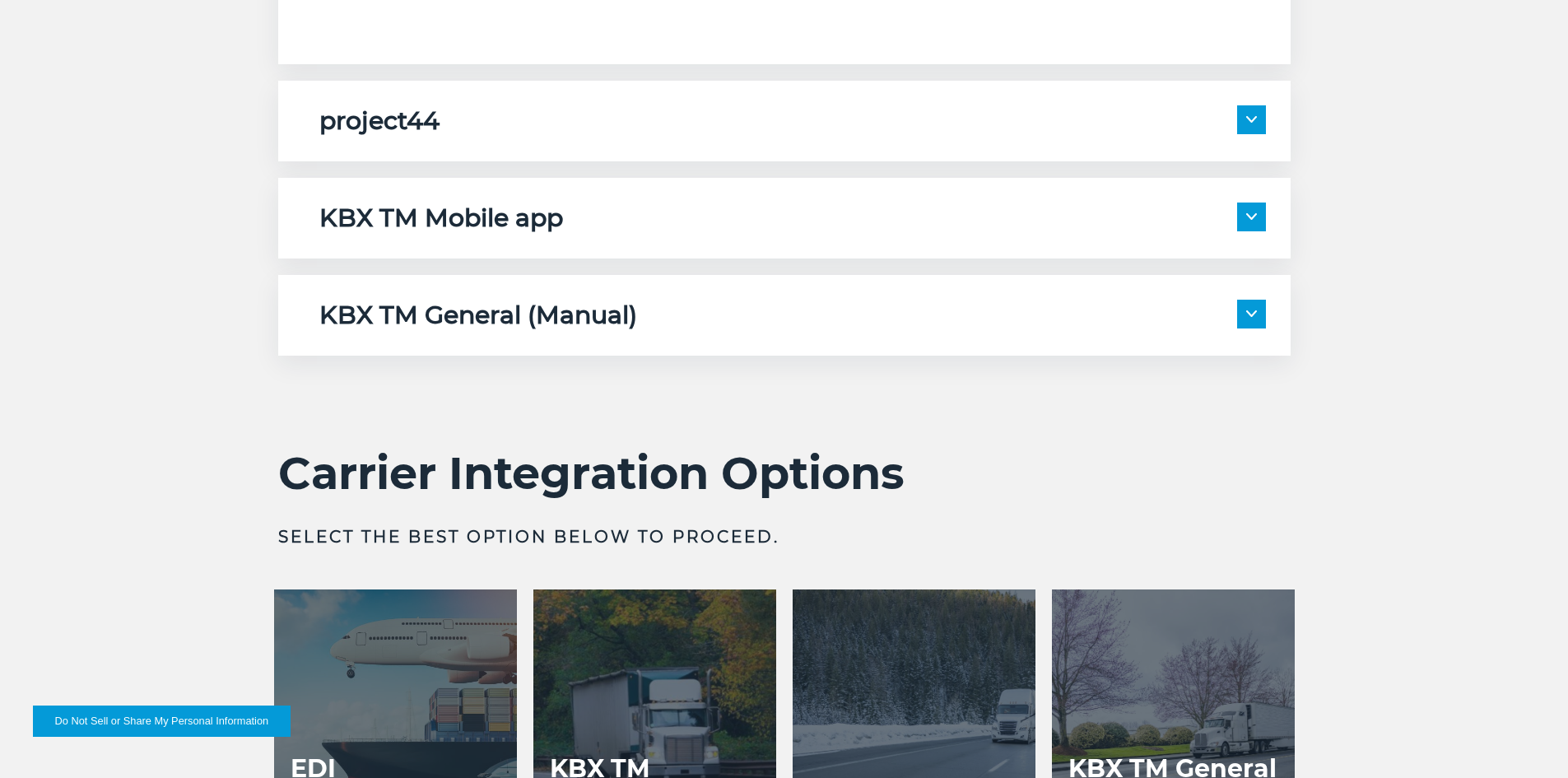
click at [1248, 310] on img at bounding box center [1251, 313] width 11 height 6
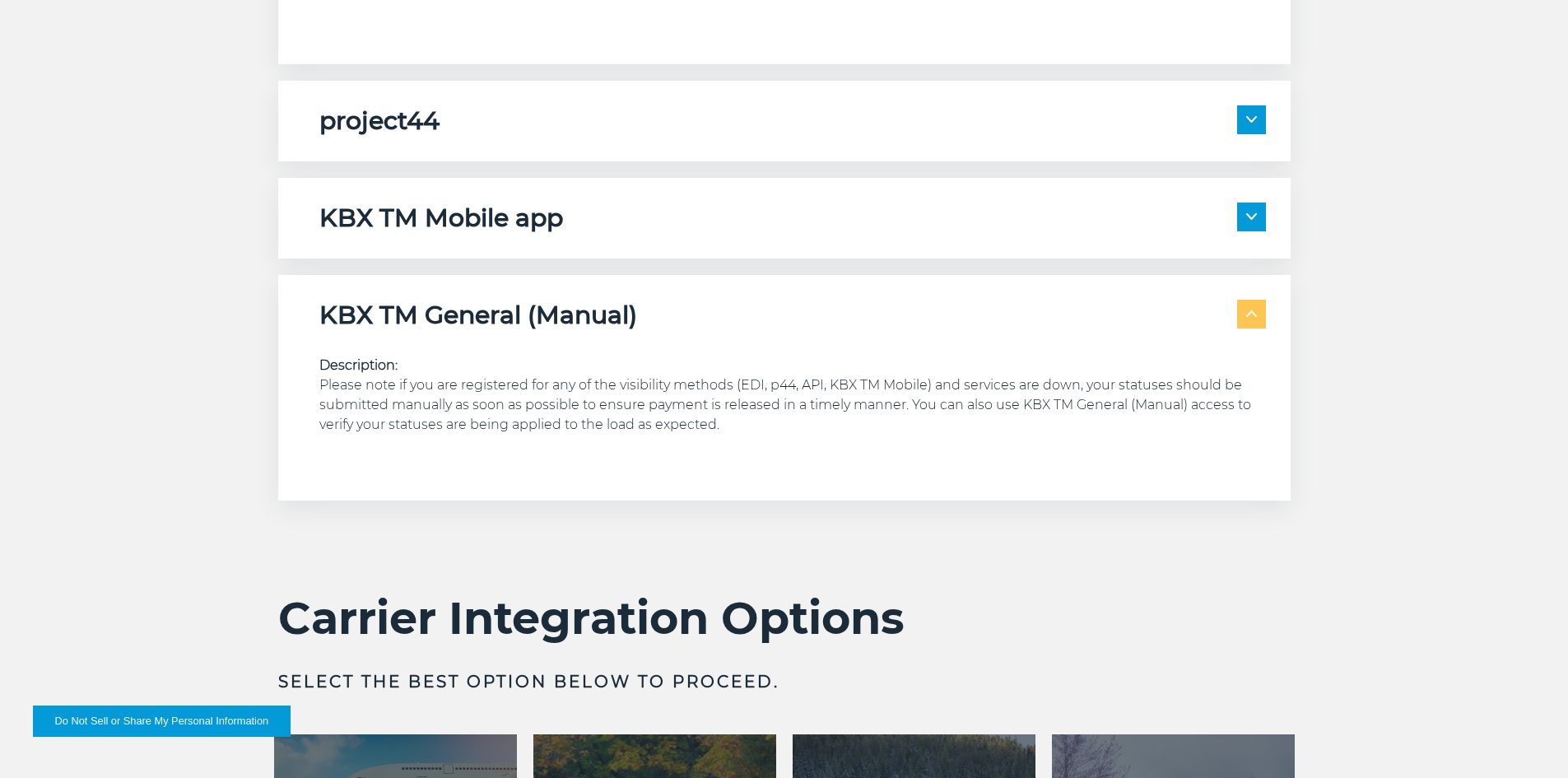
click at [1258, 319] on span at bounding box center [1251, 313] width 29 height 29
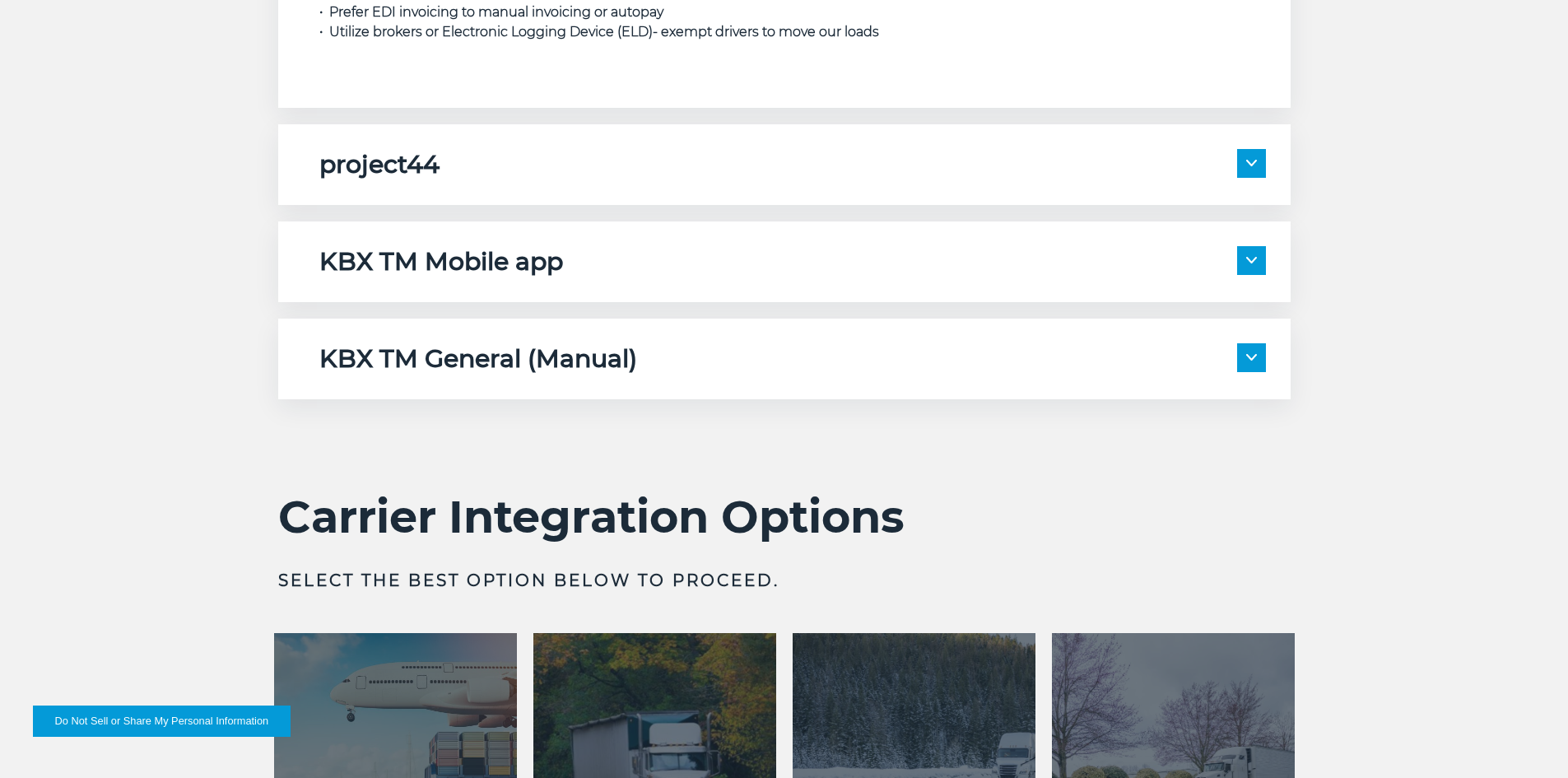
scroll to position [3130, 0]
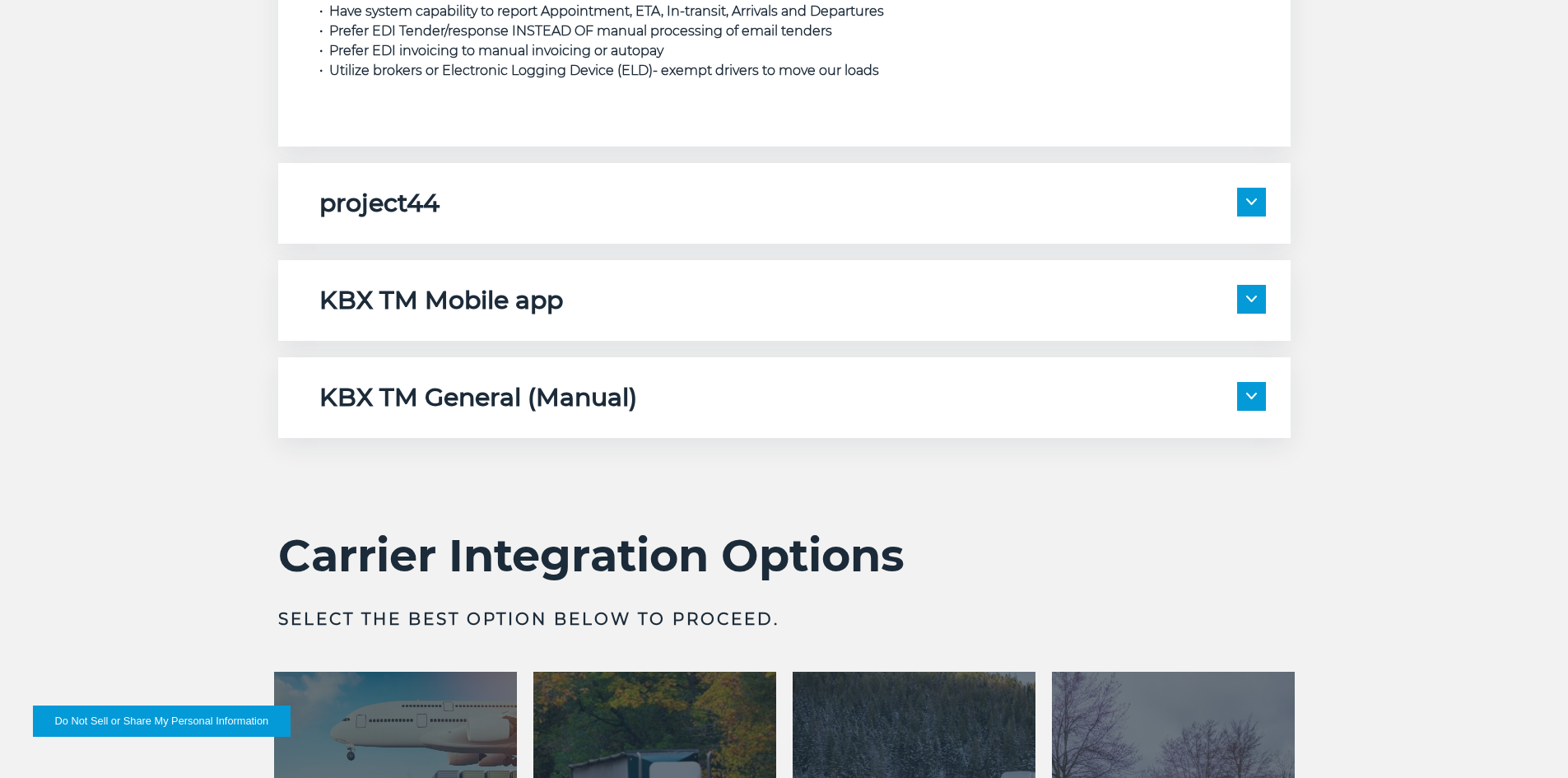
click at [1247, 296] on img at bounding box center [1251, 298] width 11 height 6
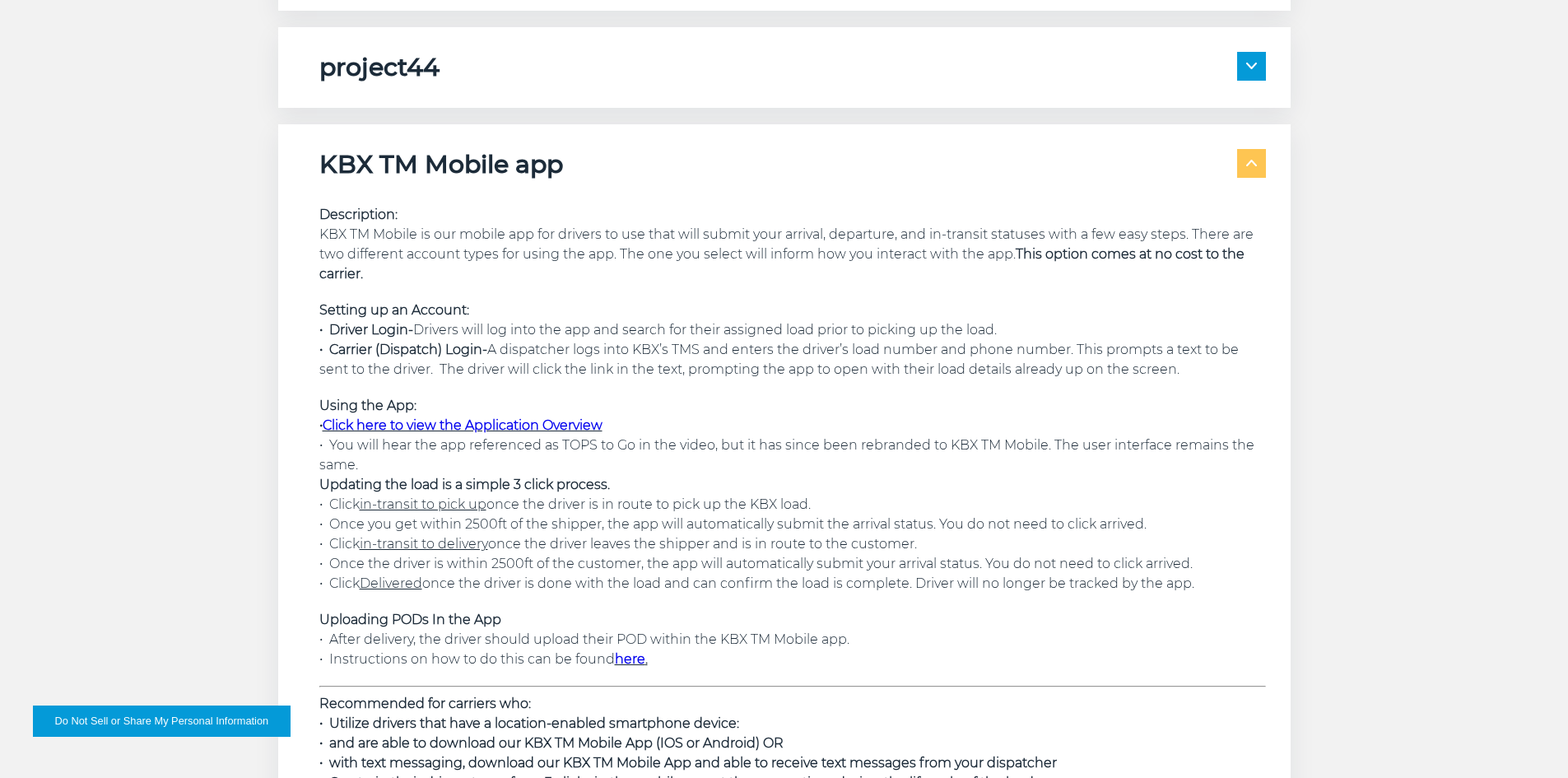
scroll to position [3294, 0]
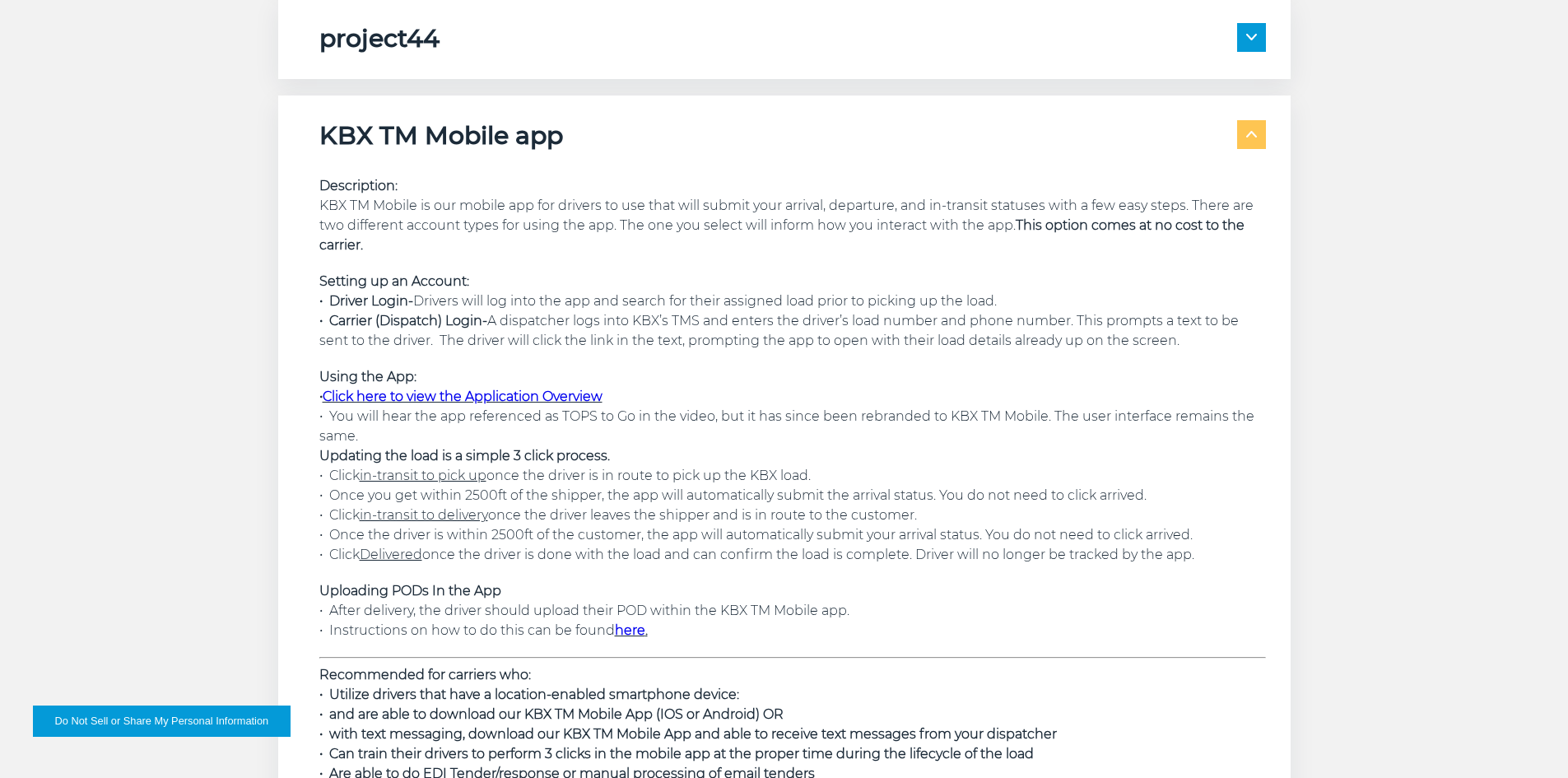
click at [1253, 140] on span at bounding box center [1251, 134] width 29 height 29
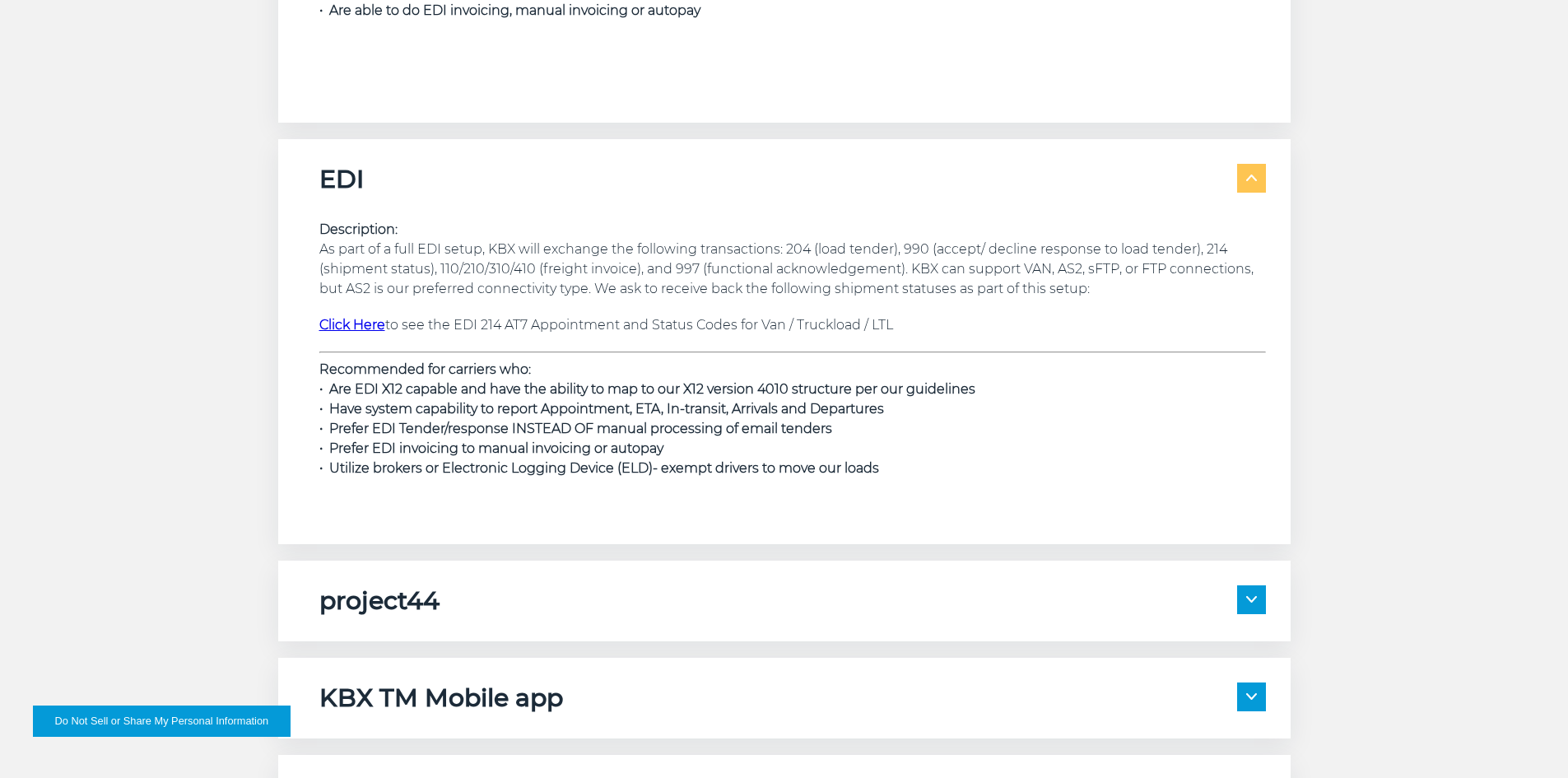
scroll to position [2718, 0]
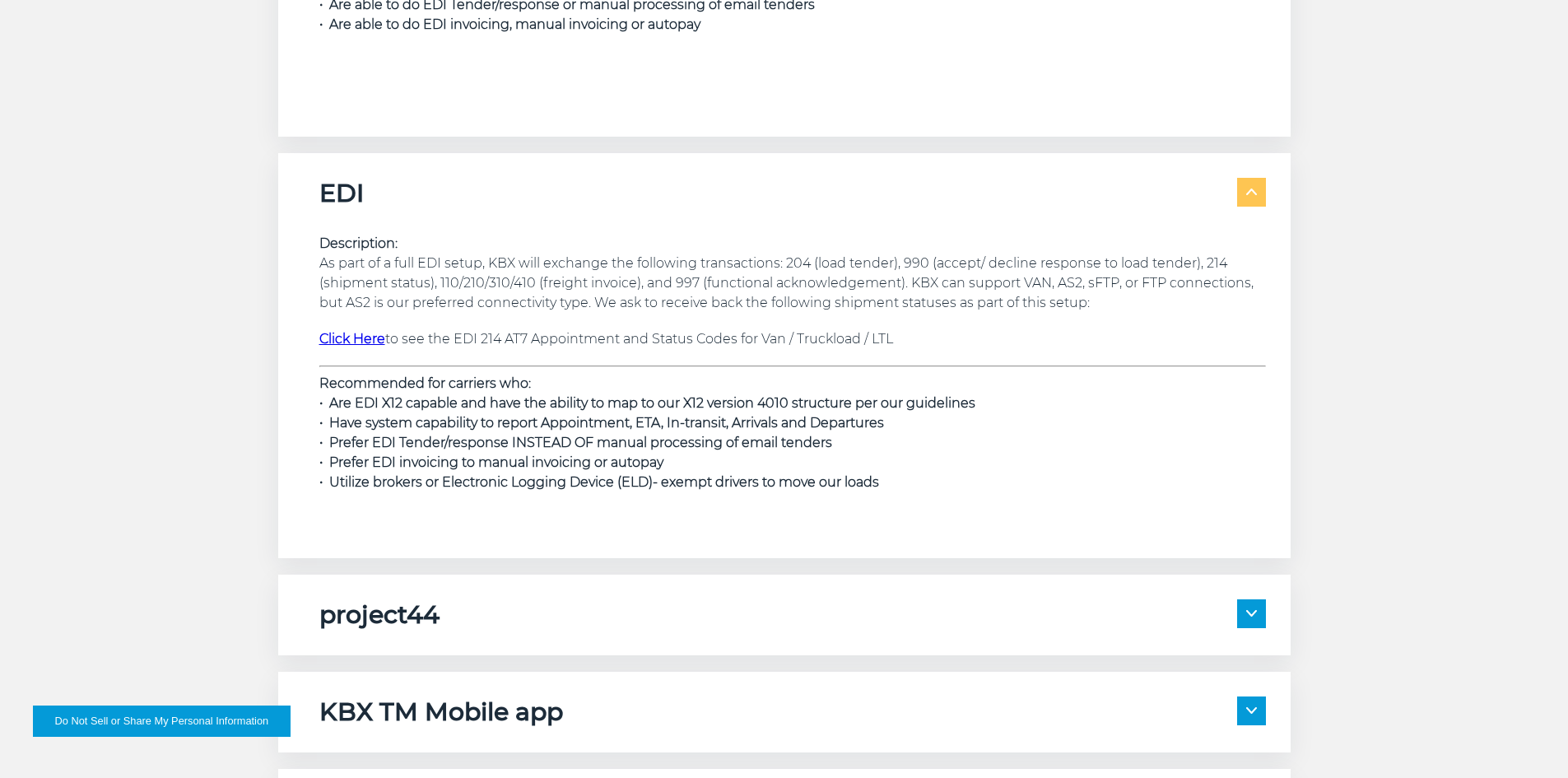
click at [366, 343] on strong "Click Here" at bounding box center [352, 338] width 66 height 16
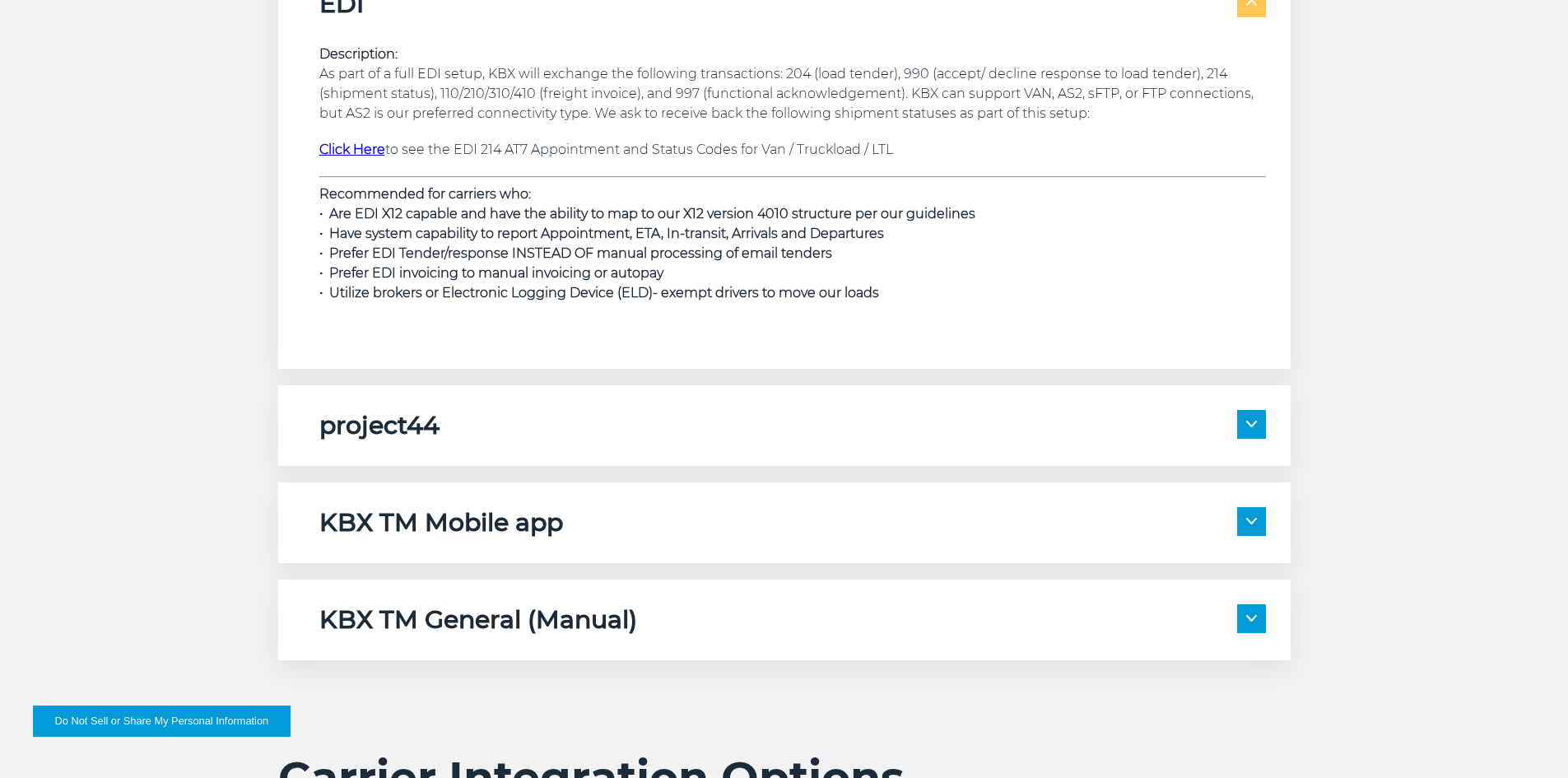
scroll to position [2878, 0]
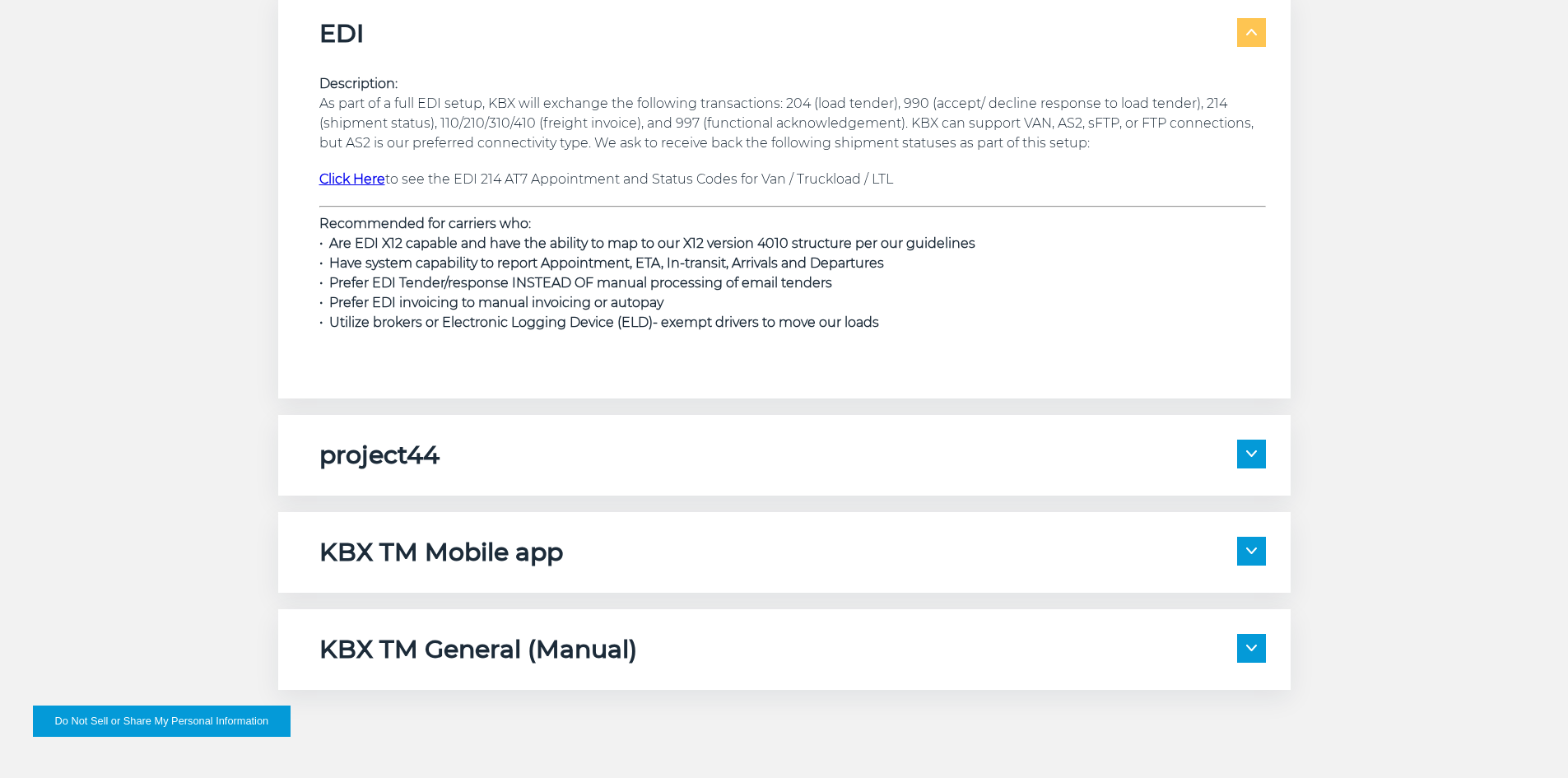
click at [1239, 451] on span at bounding box center [1251, 454] width 29 height 29
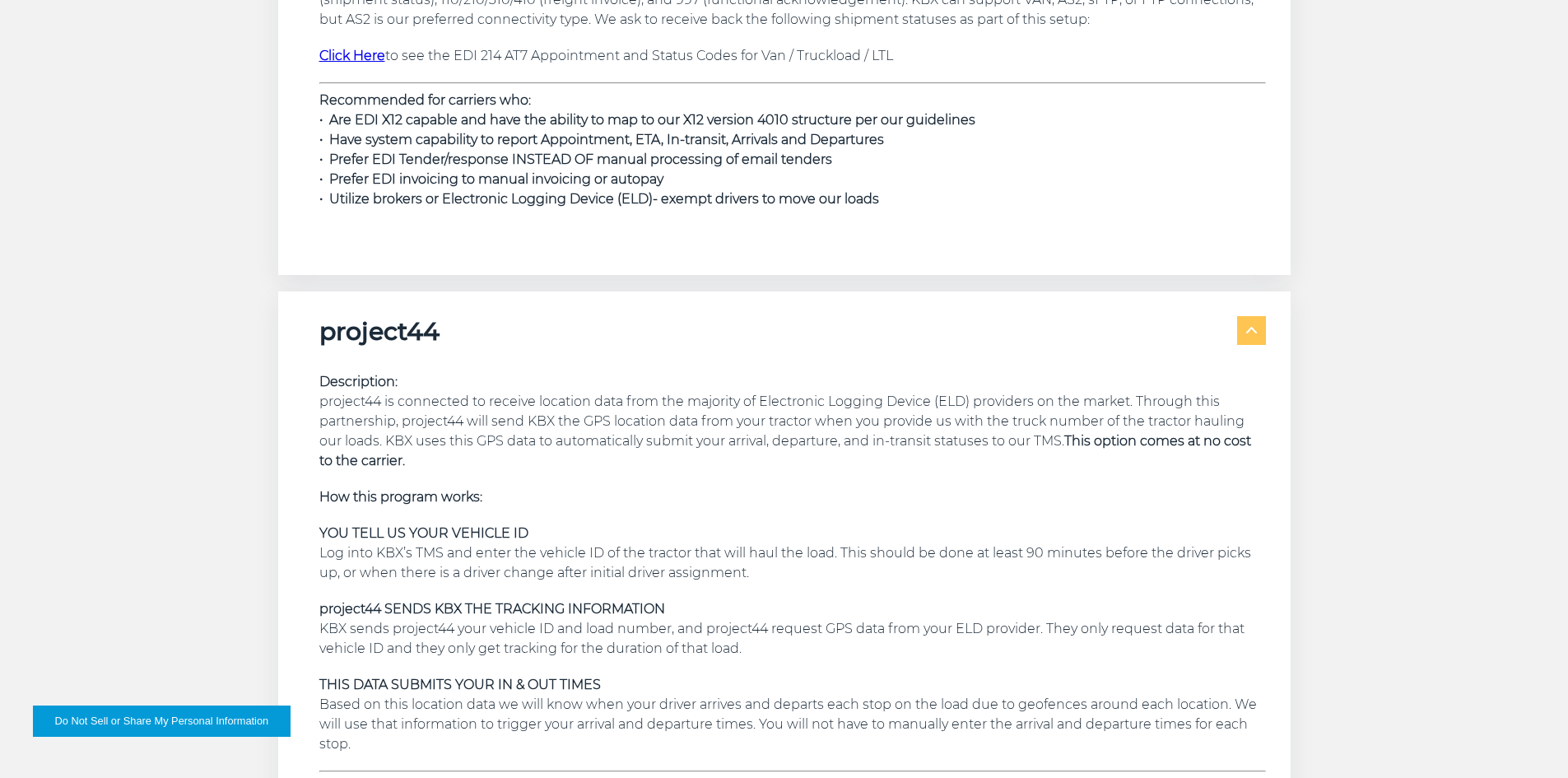
scroll to position [2960, 0]
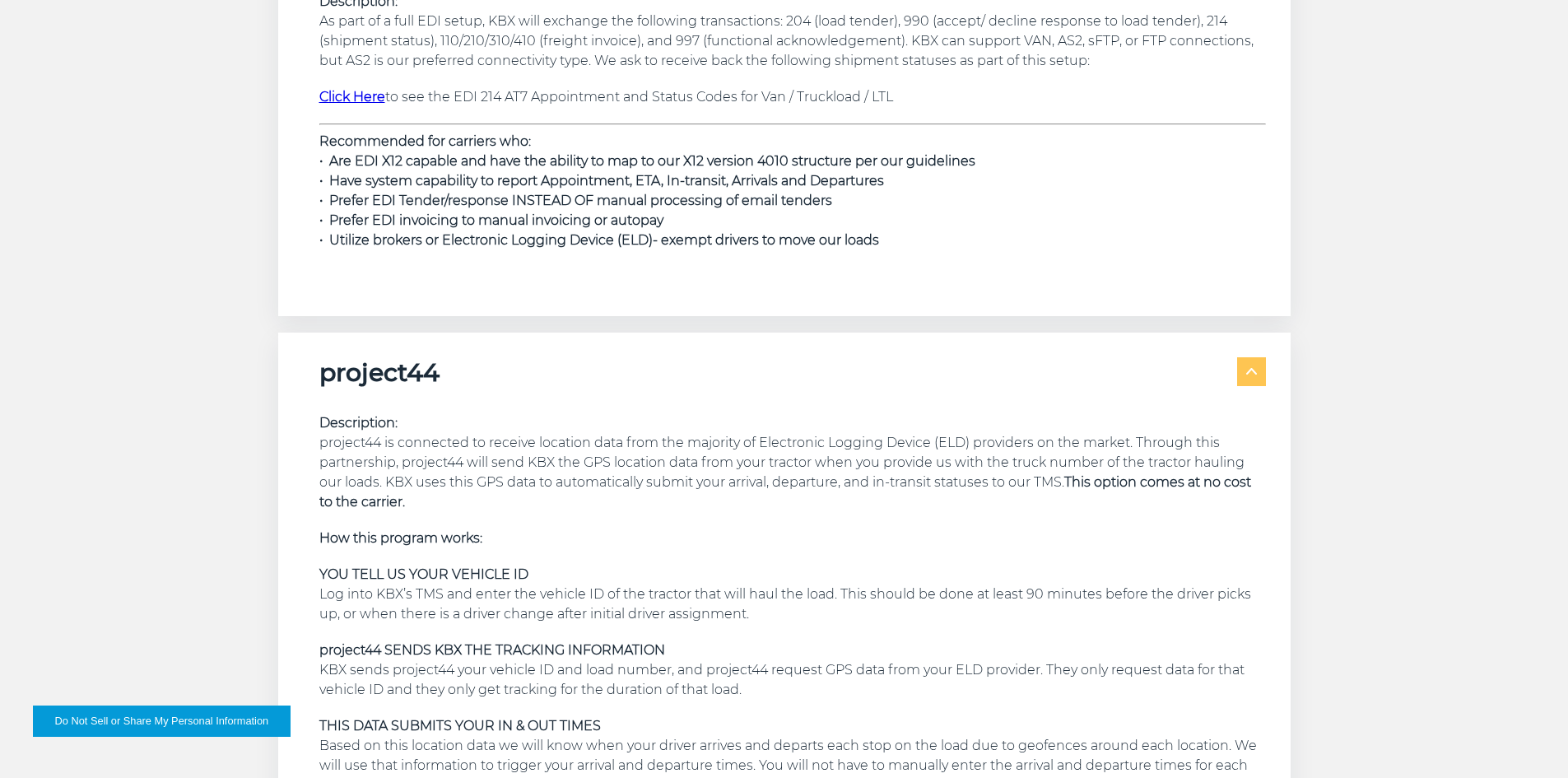
click at [1252, 373] on img at bounding box center [1251, 371] width 11 height 6
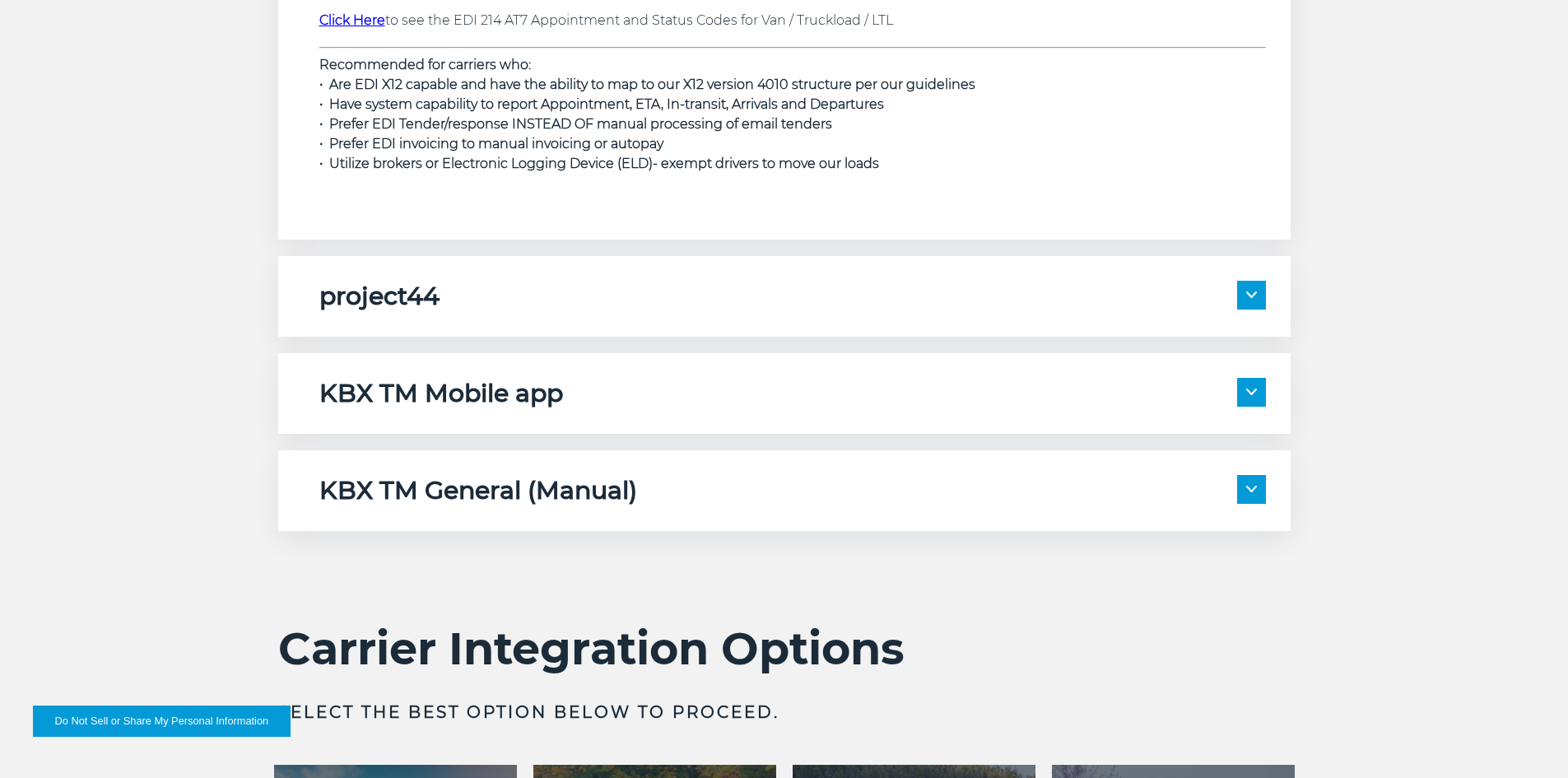
scroll to position [3043, 0]
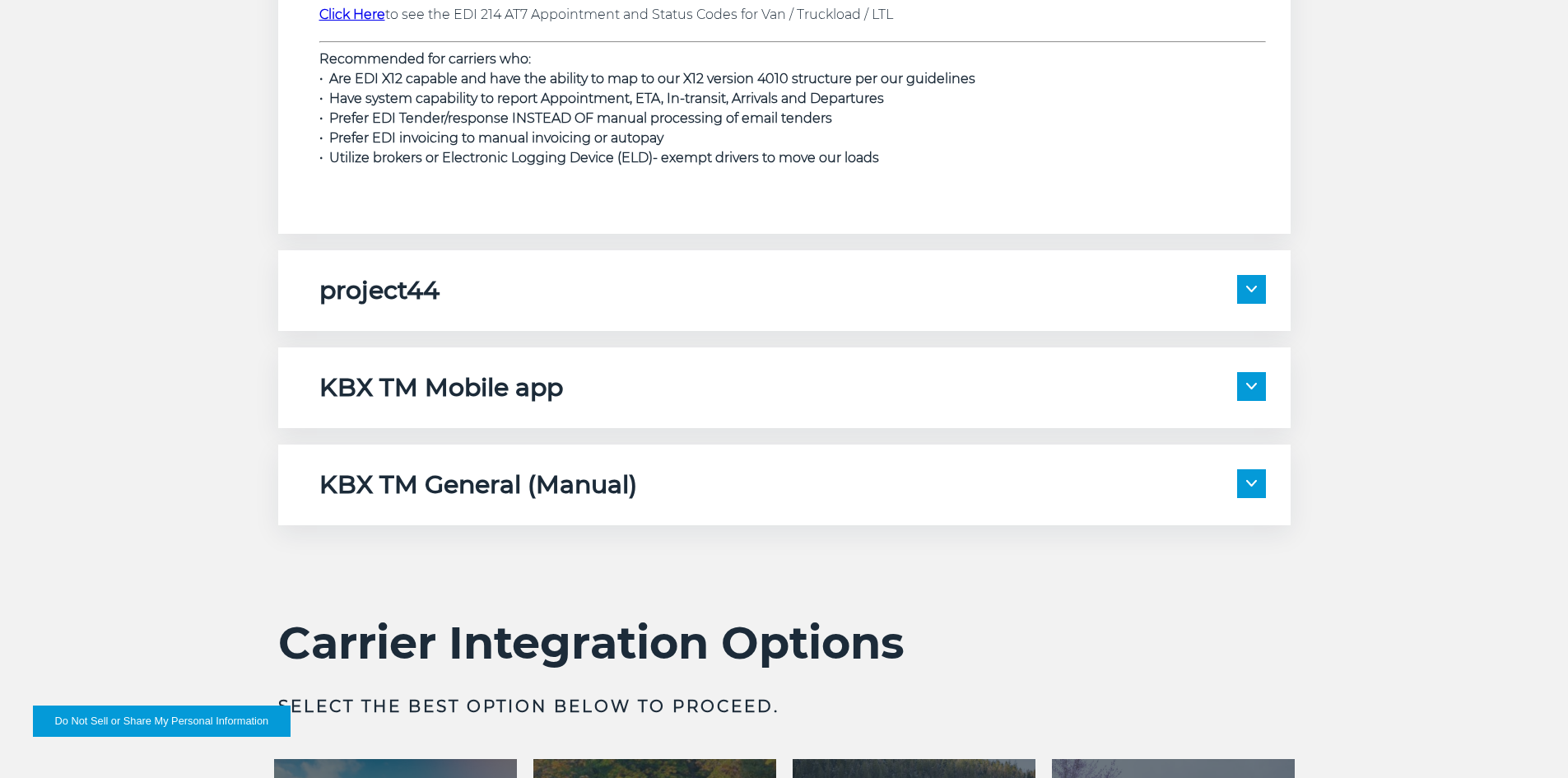
click at [1253, 385] on img at bounding box center [1251, 385] width 11 height 6
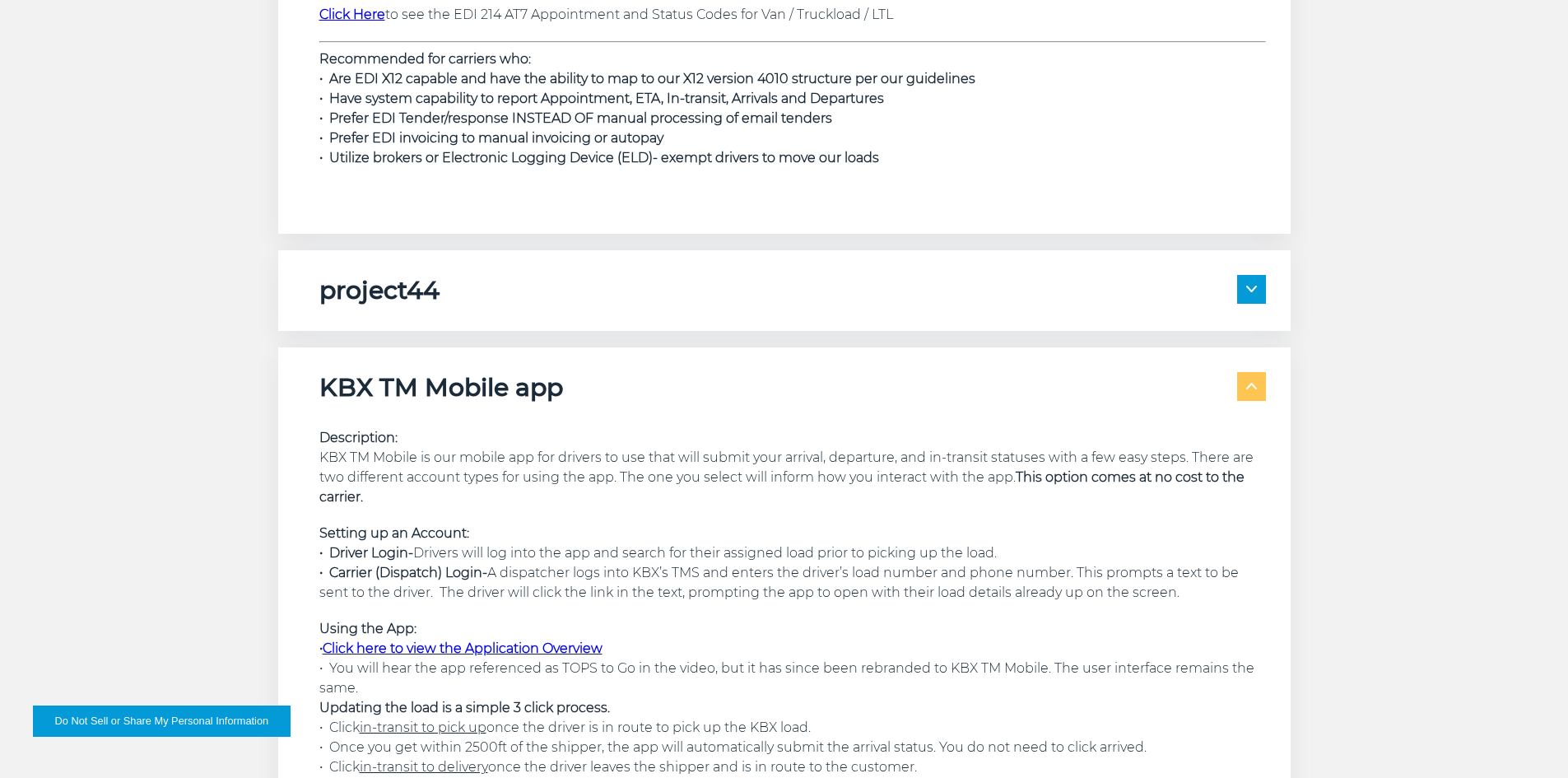
scroll to position [3125, 0]
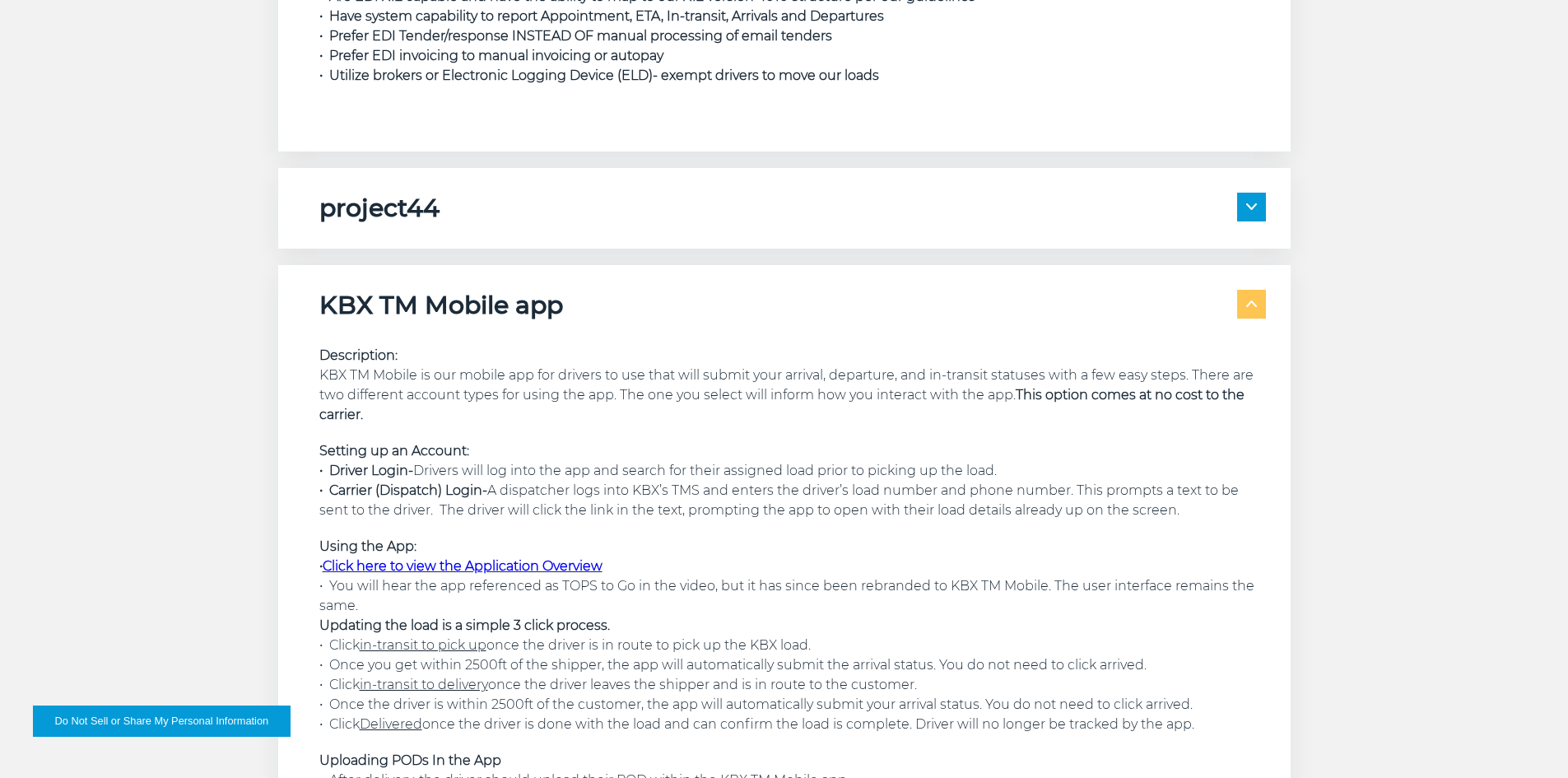
click at [565, 564] on link "Click here to view the Application Overview" at bounding box center [462, 565] width 280 height 16
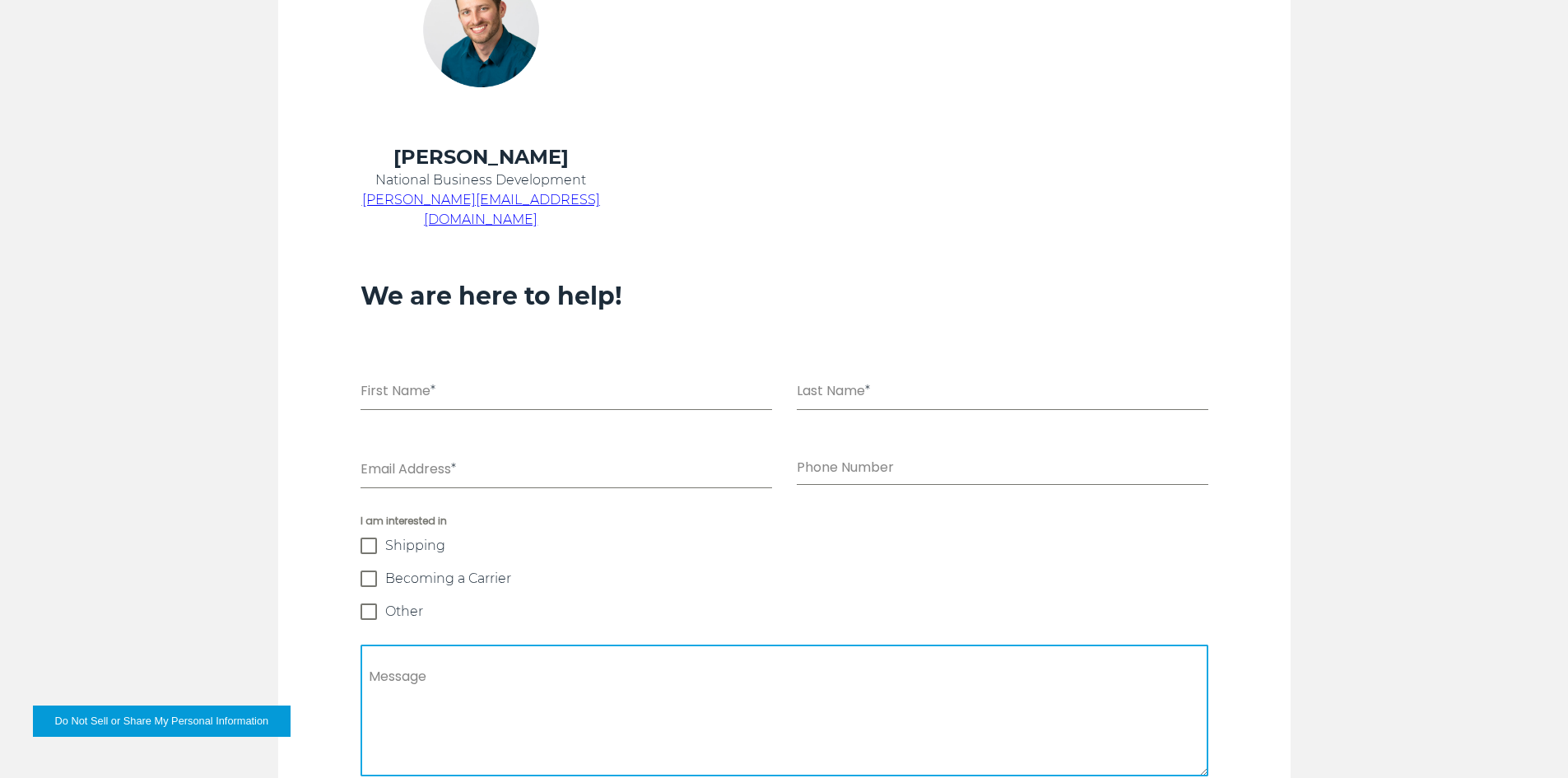
scroll to position [988, 0]
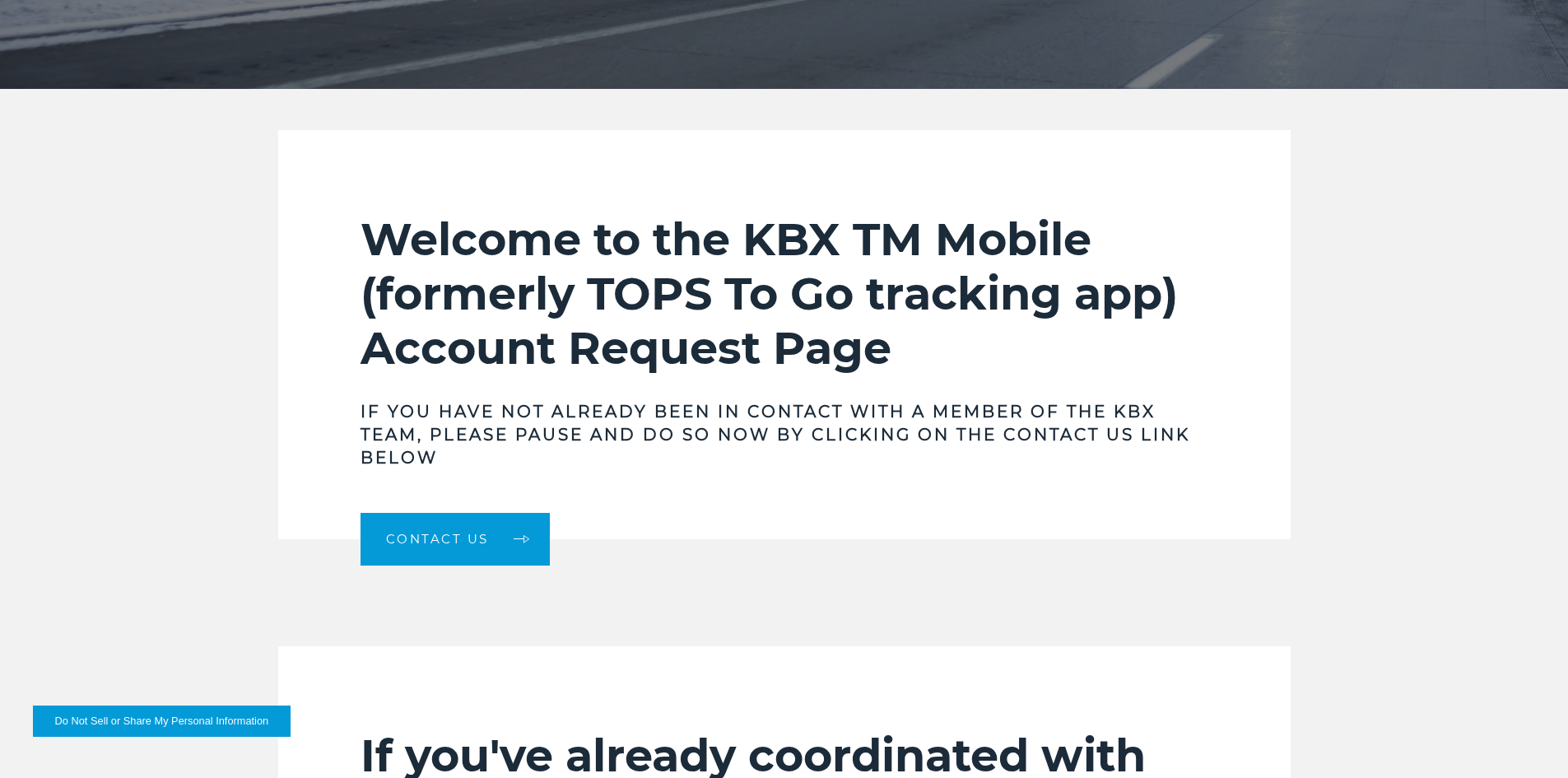
scroll to position [443, 0]
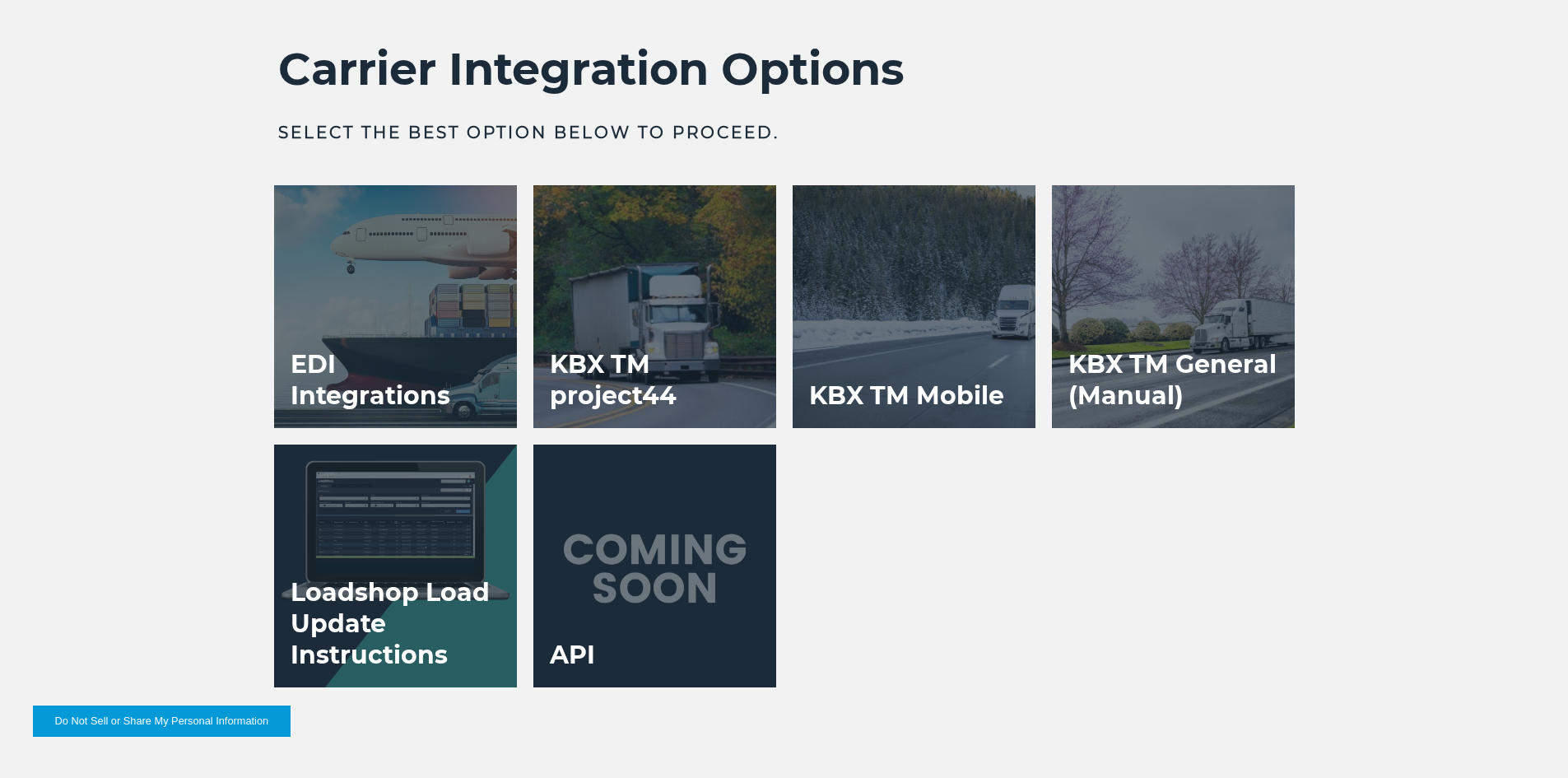
scroll to position [2880, 0]
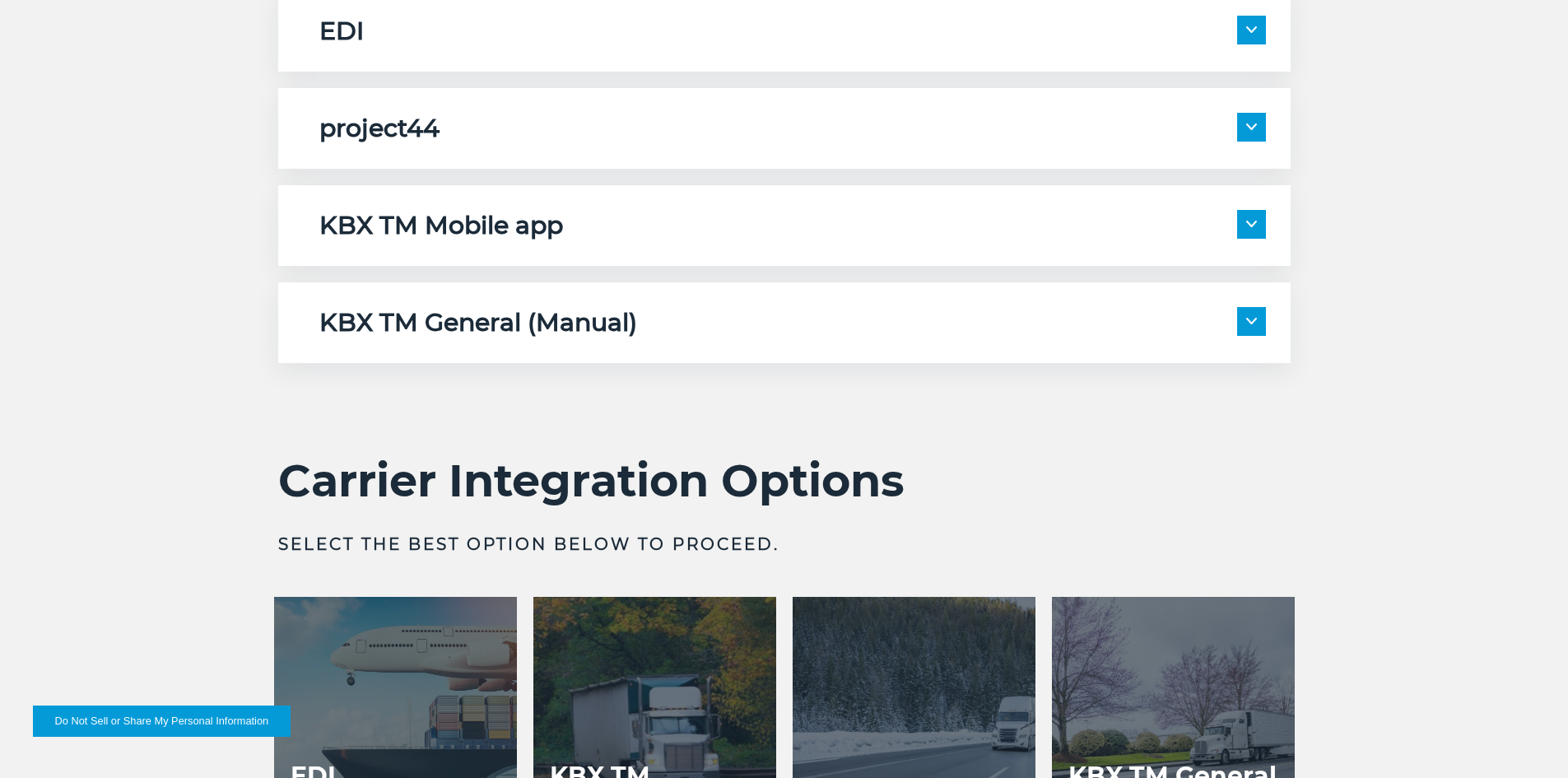
click at [1246, 226] on img at bounding box center [1251, 224] width 11 height 6
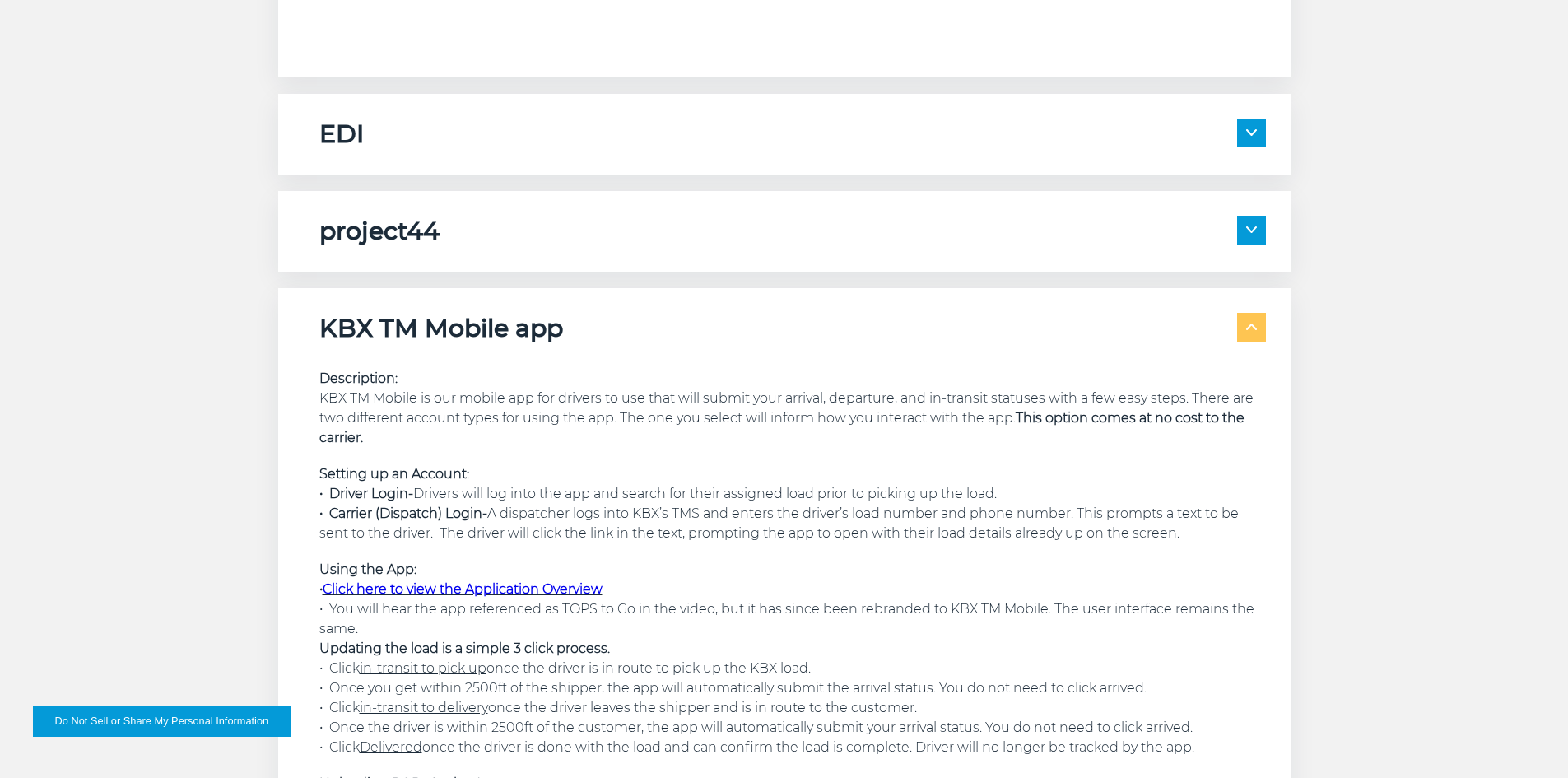
scroll to position [2798, 0]
